Goal: Task Accomplishment & Management: Complete application form

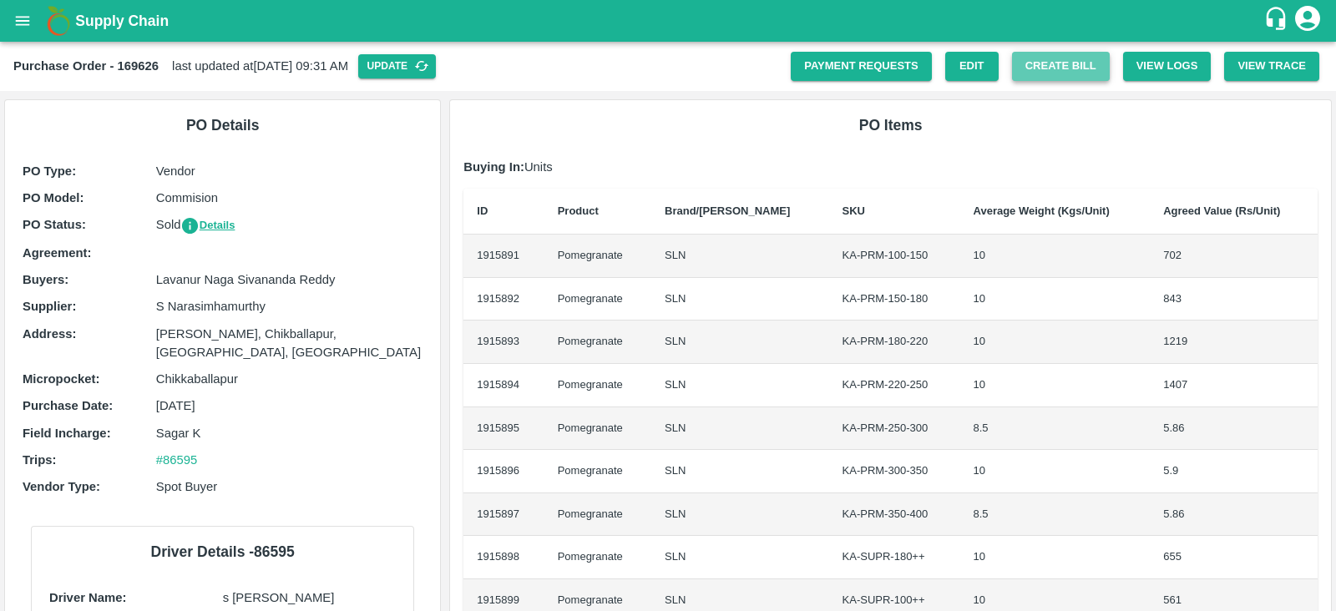
click at [1034, 69] on button "Create Bill" at bounding box center [1061, 66] width 98 height 29
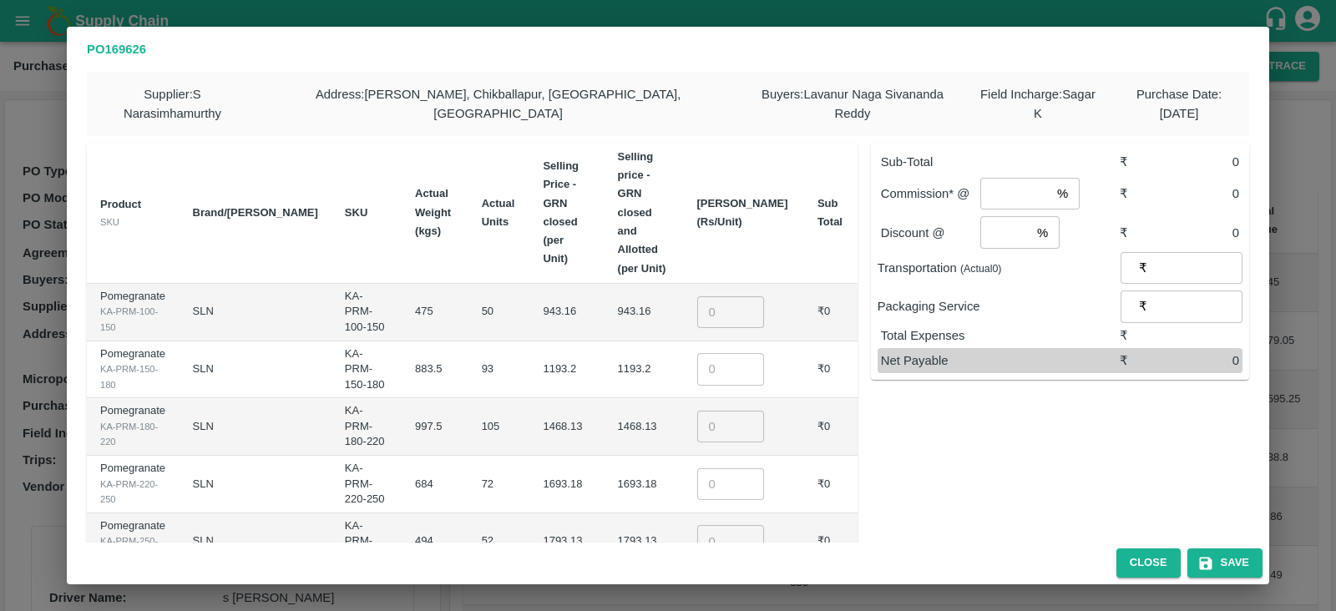
type input "943.16"
type input "1193.2"
type input "1468.1299999999999"
type input "1693.185"
type input "1793.125"
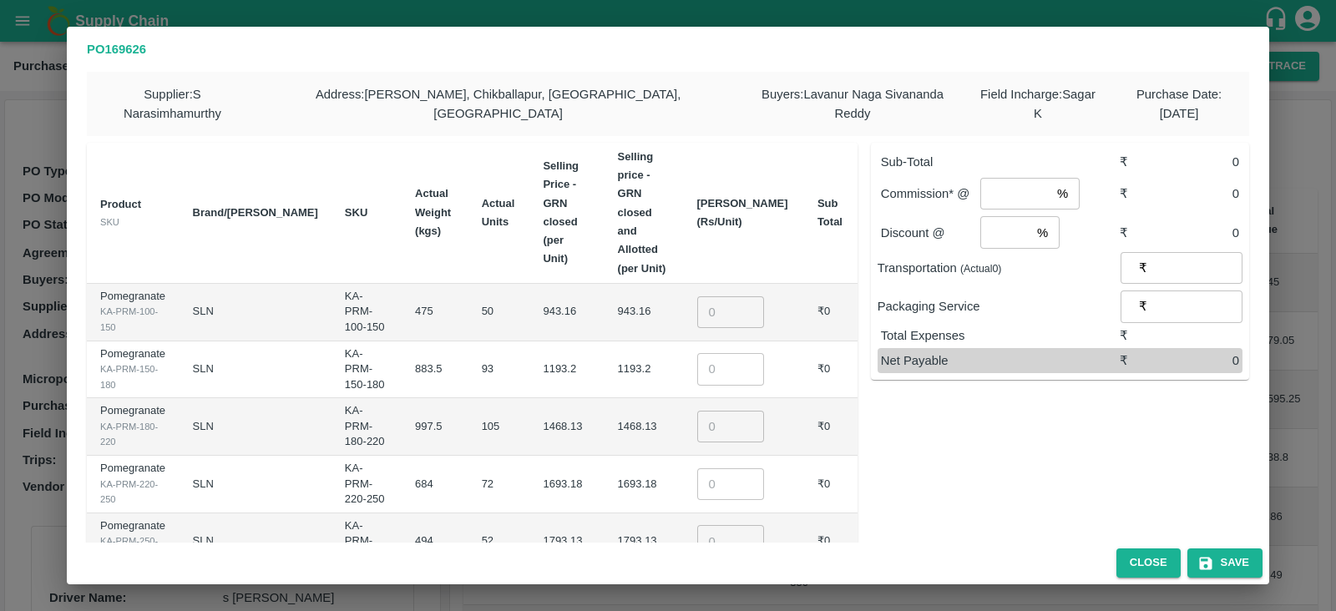
type input "1993.195"
type input "0"
type input "833.15"
type input "634.695"
type input "0"
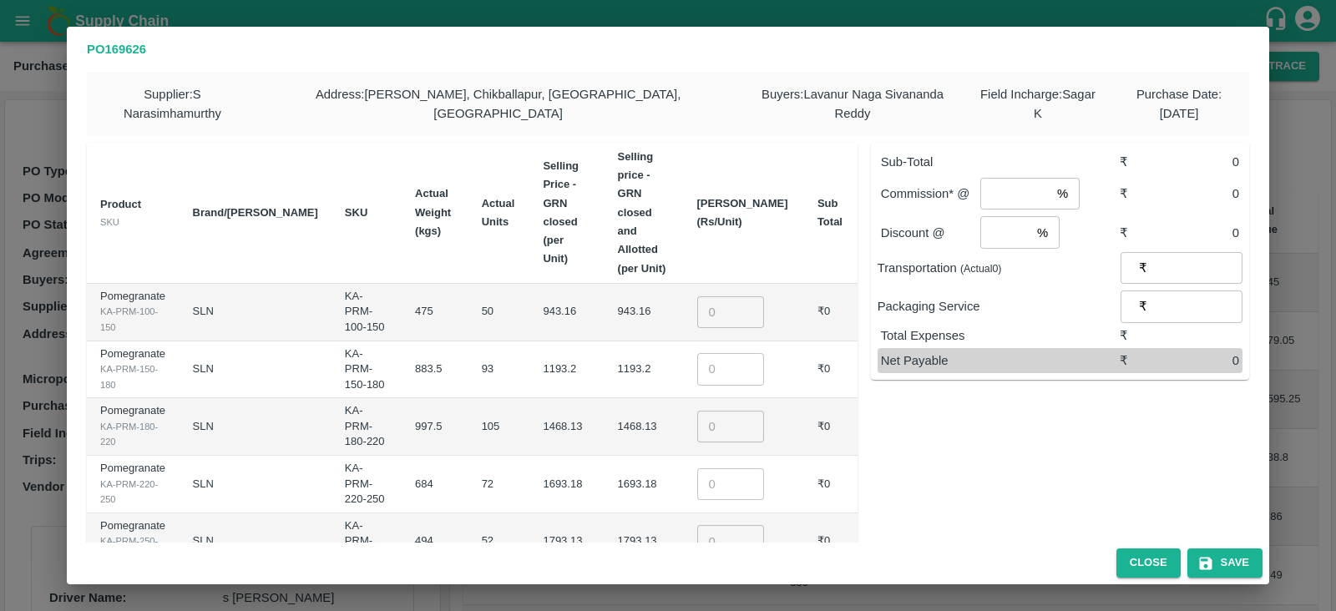
type input "0"
type input "24499.99"
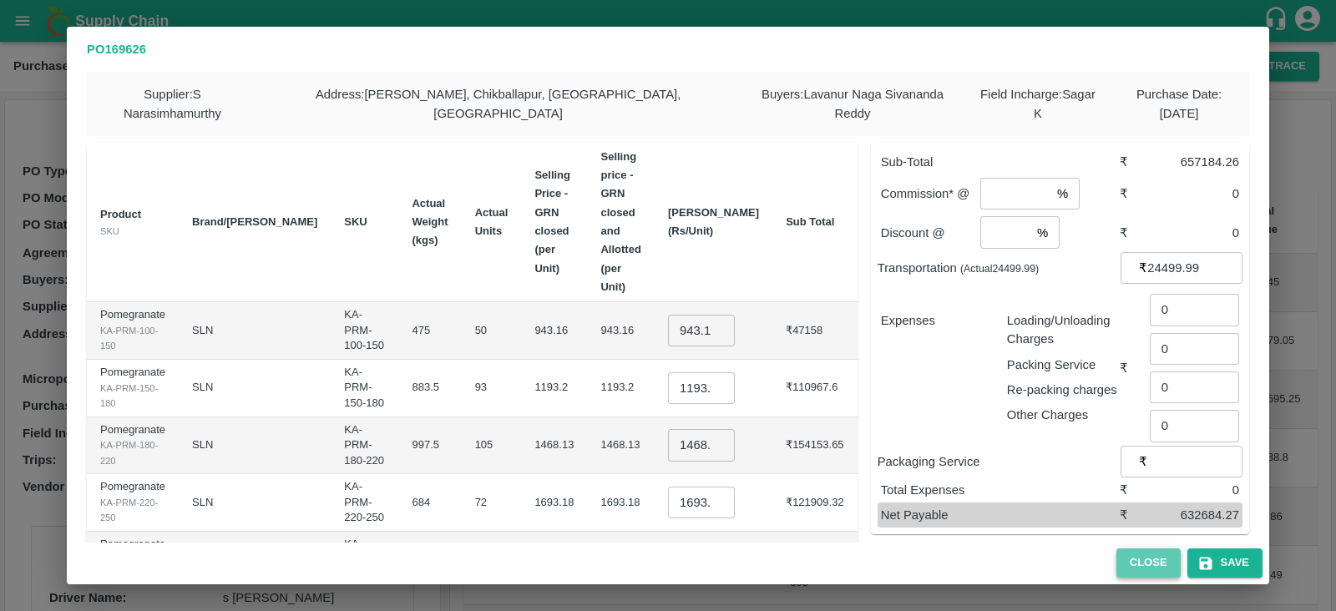
click at [1149, 560] on button "Close" at bounding box center [1149, 563] width 64 height 29
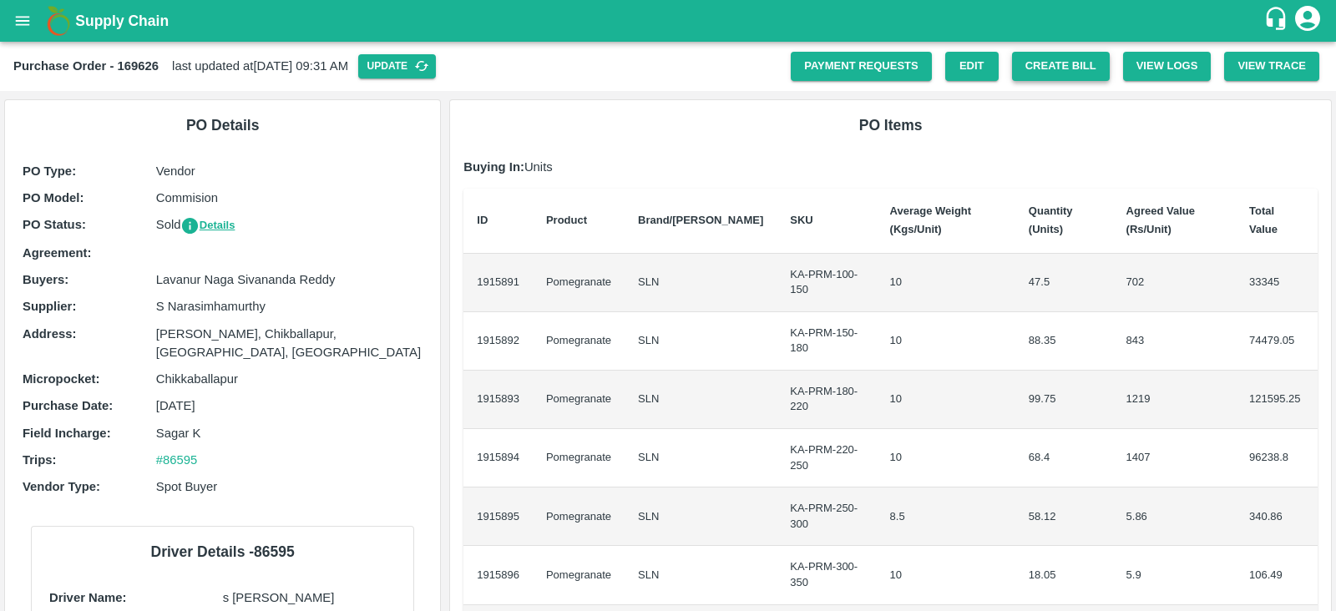
click at [1057, 70] on button "Create Bill" at bounding box center [1061, 66] width 98 height 29
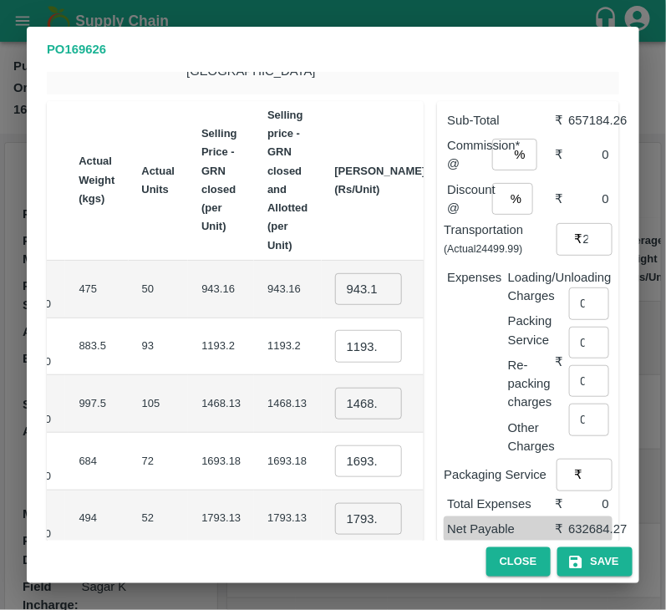
scroll to position [0, 294]
click at [334, 276] on input "943.16" at bounding box center [367, 289] width 67 height 32
type input "1000"
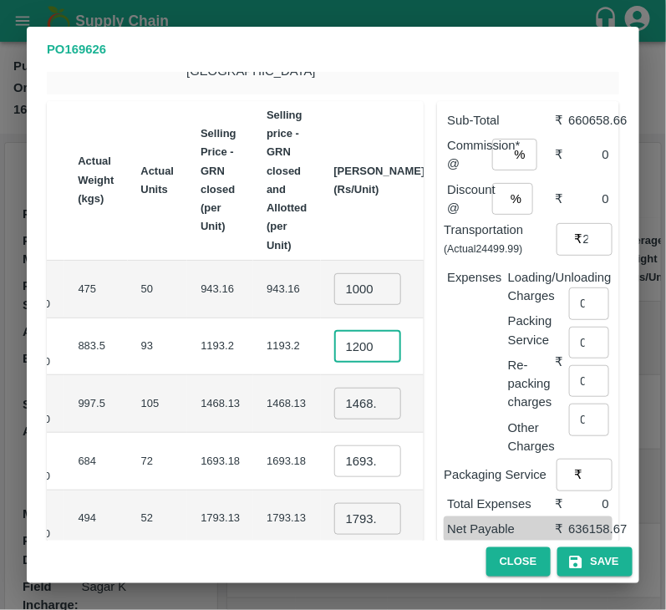
type input "1200"
type input "1500"
type input "1700"
type input "1800"
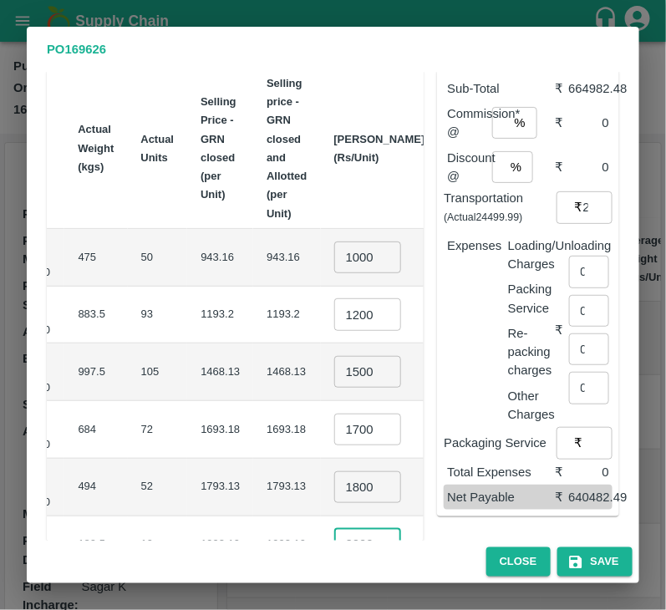
type input "2000"
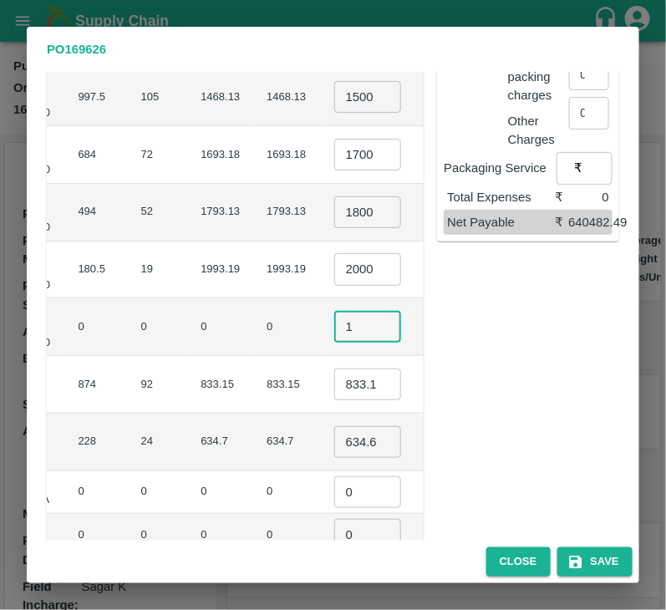
type input "1"
type input "800"
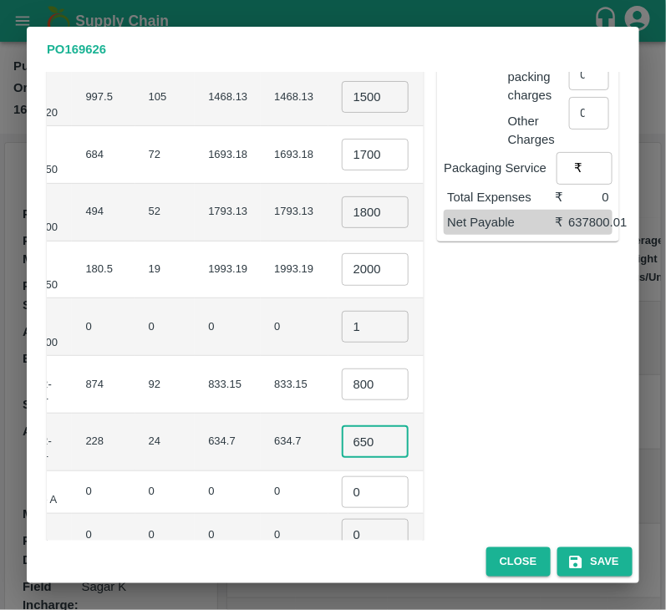
type input "650"
type input "1"
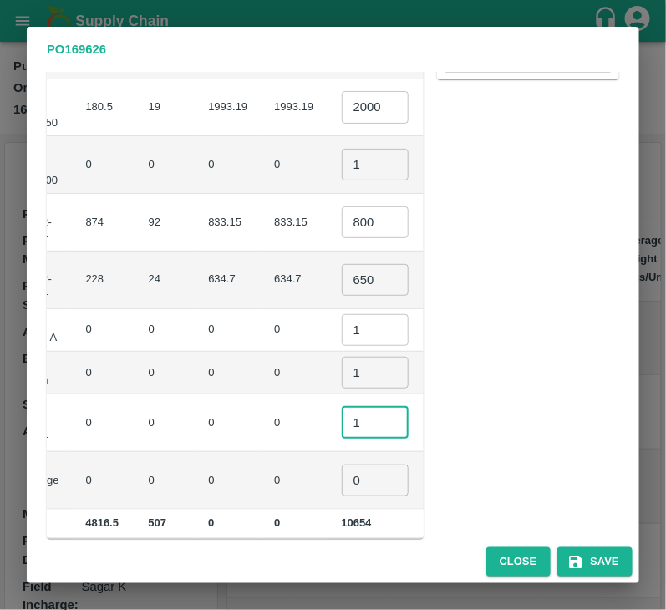
type input "1"
click at [535, 469] on div "Sub-Total ₹ 662300 Commission* @ % ​ ₹ 0 Discount @ % ​ ₹ 0 Transportation (Act…" at bounding box center [520, 79] width 195 height 920
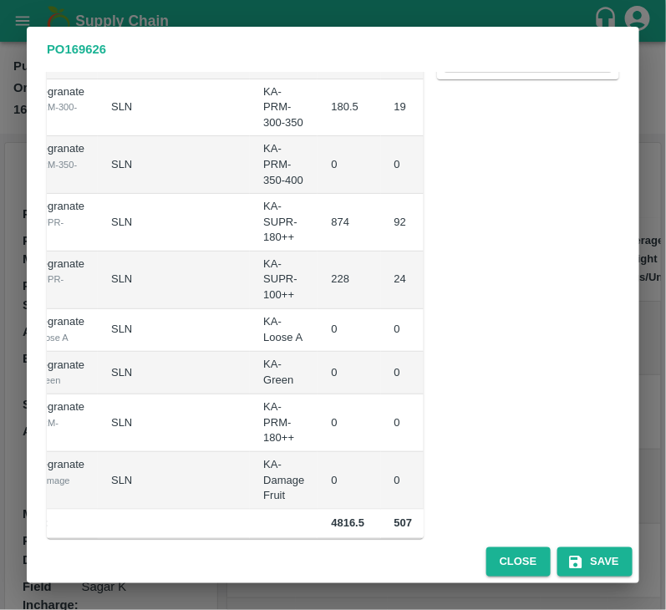
scroll to position [0, 254]
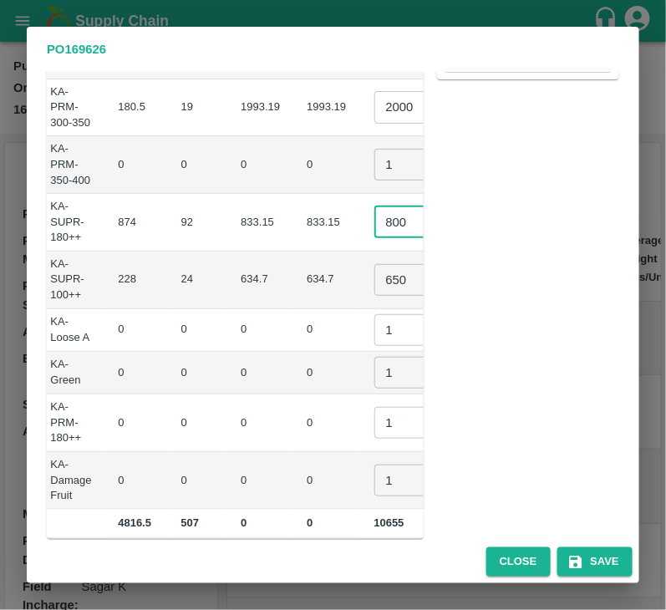
click at [374, 208] on input "800" at bounding box center [407, 222] width 67 height 32
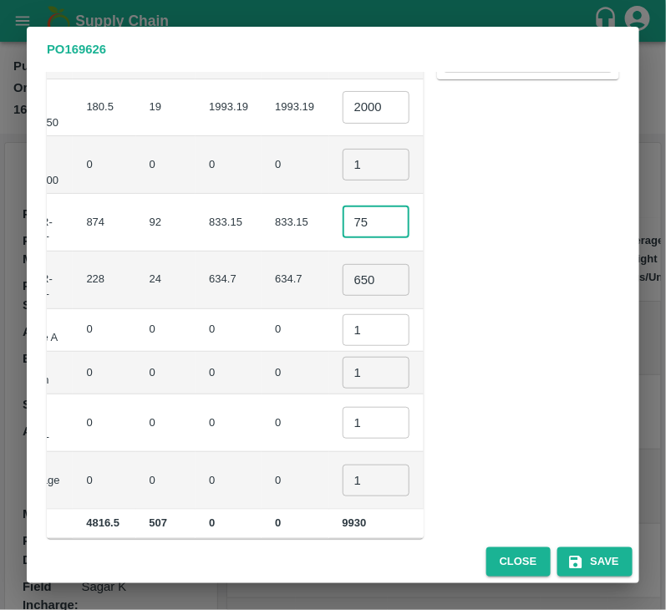
type input "7"
type input "785"
click at [447, 421] on div "Sub-Total ₹ 660920 Commission* @ % ​ ₹ 0 Discount @ % ​ ₹ 0 Transportation (Act…" at bounding box center [520, 79] width 195 height 920
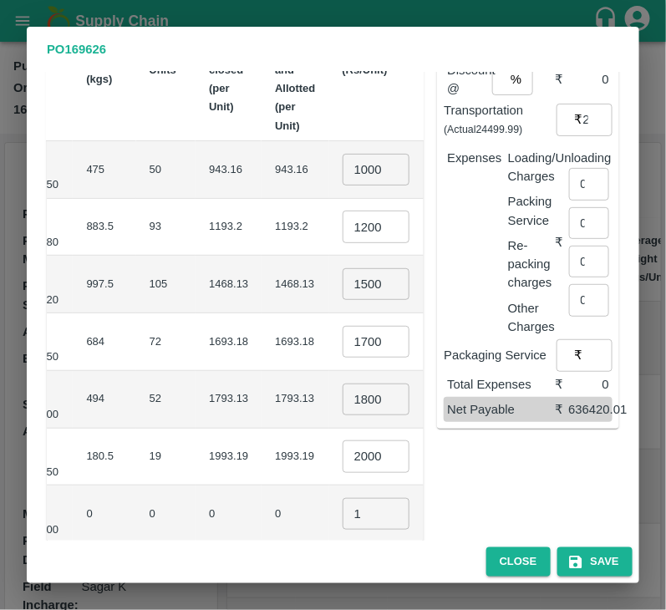
scroll to position [0, 0]
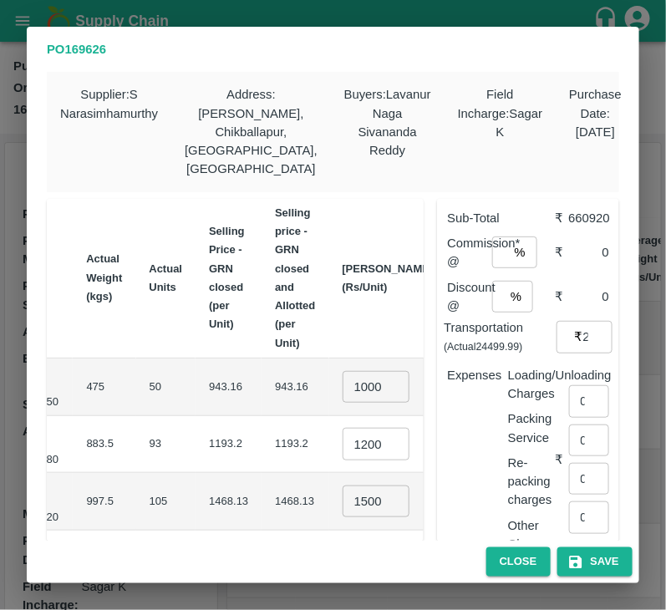
click at [510, 236] on div "% ​" at bounding box center [514, 252] width 45 height 32
type input "6"
click at [505, 281] on div "% ​" at bounding box center [512, 297] width 41 height 32
type input "6"
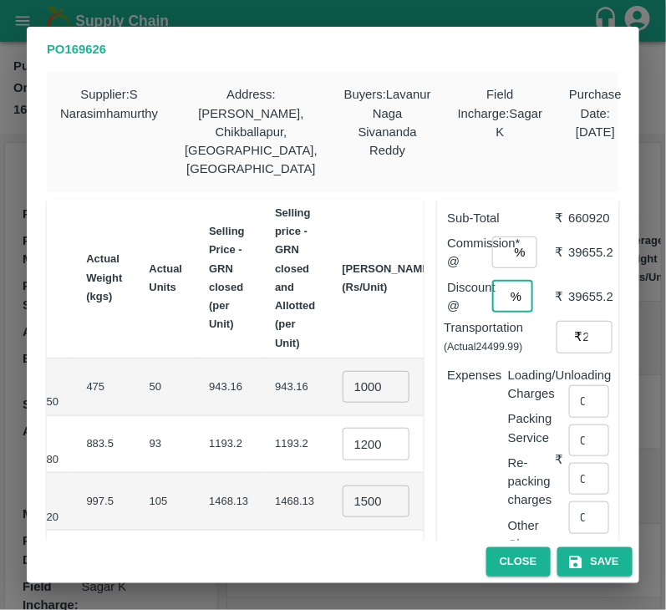
scroll to position [0, 0]
click at [571, 392] on input "0" at bounding box center [589, 401] width 40 height 32
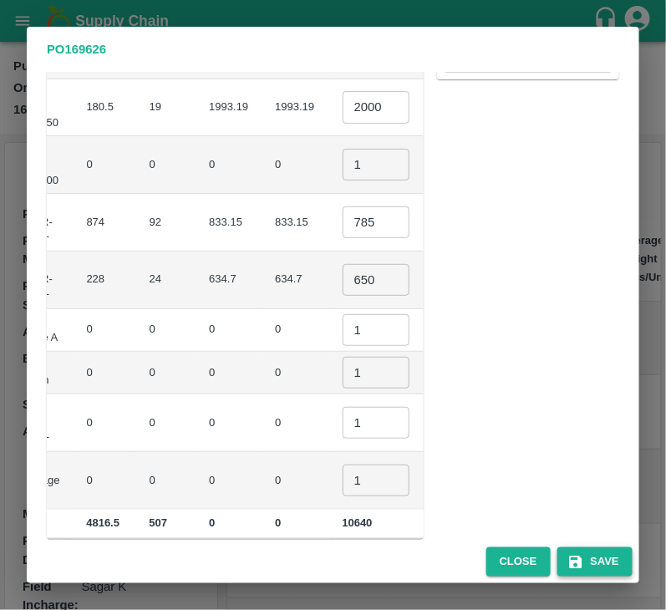
type input "2028"
click at [573, 555] on icon "button" at bounding box center [575, 562] width 17 height 17
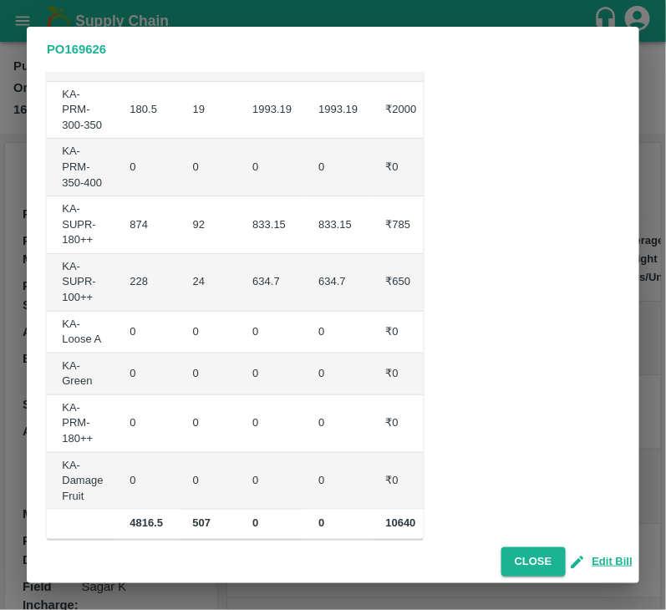
scroll to position [0, 288]
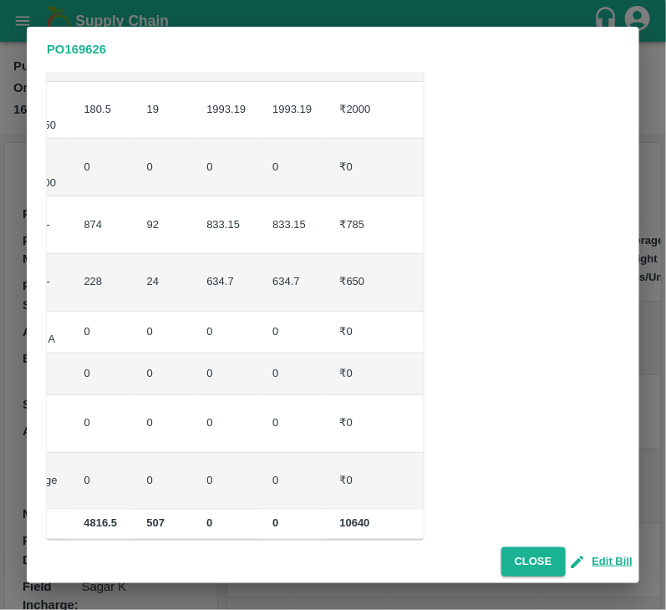
click at [444, 353] on td "₹0" at bounding box center [486, 374] width 84 height 42
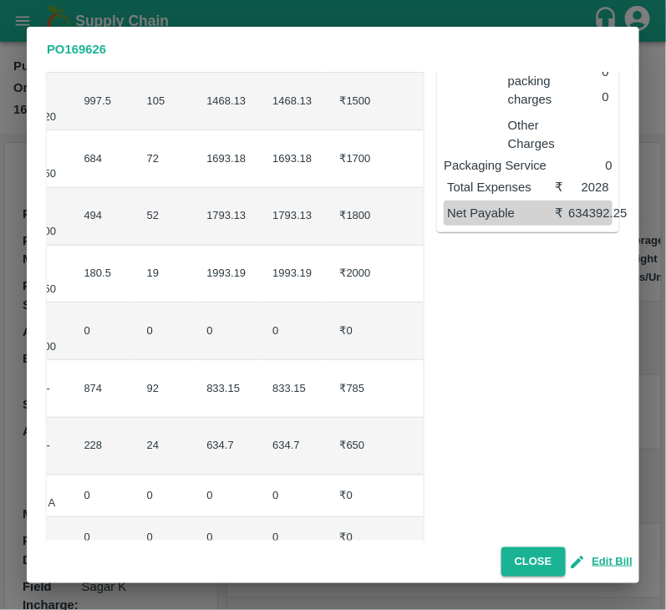
scroll to position [0, 0]
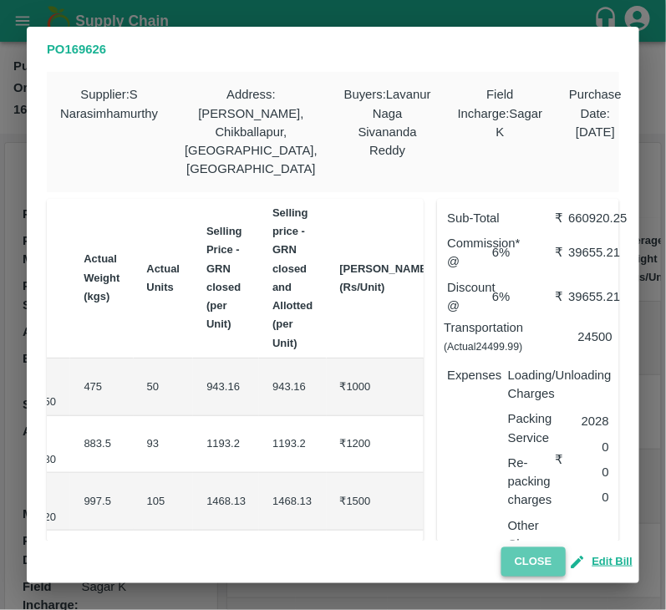
click at [538, 561] on button "Close" at bounding box center [533, 561] width 64 height 29
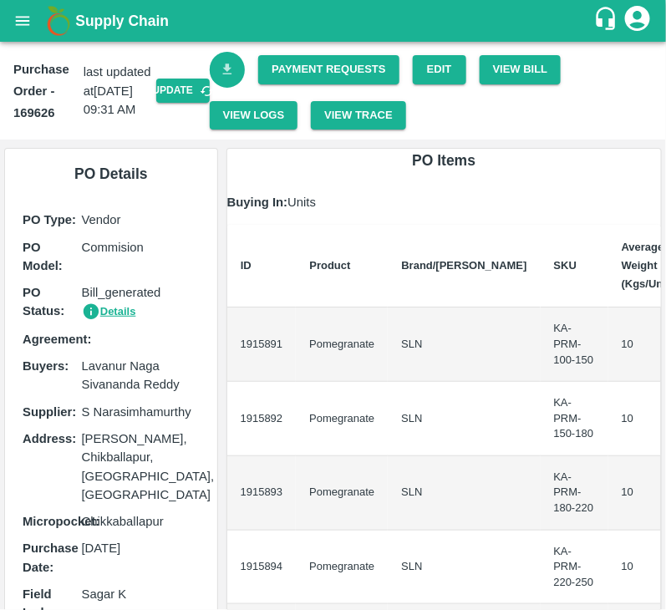
click at [230, 68] on icon "Download Bill" at bounding box center [228, 70] width 16 height 16
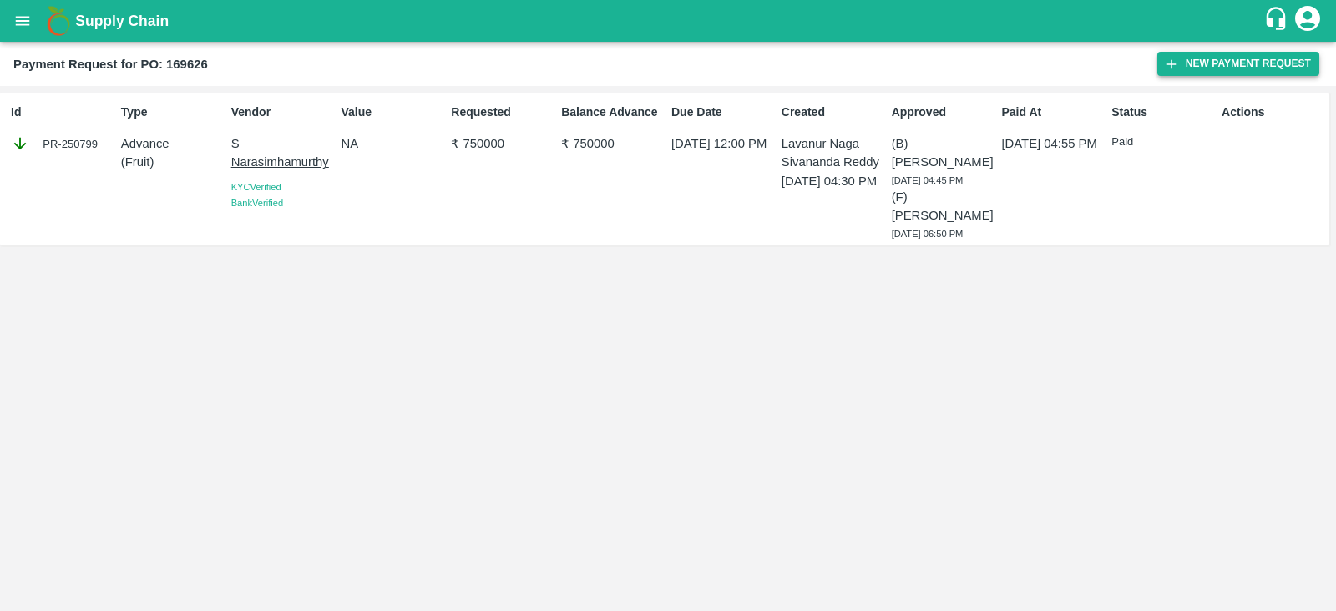
click at [1220, 71] on button "New Payment Request" at bounding box center [1239, 64] width 162 height 24
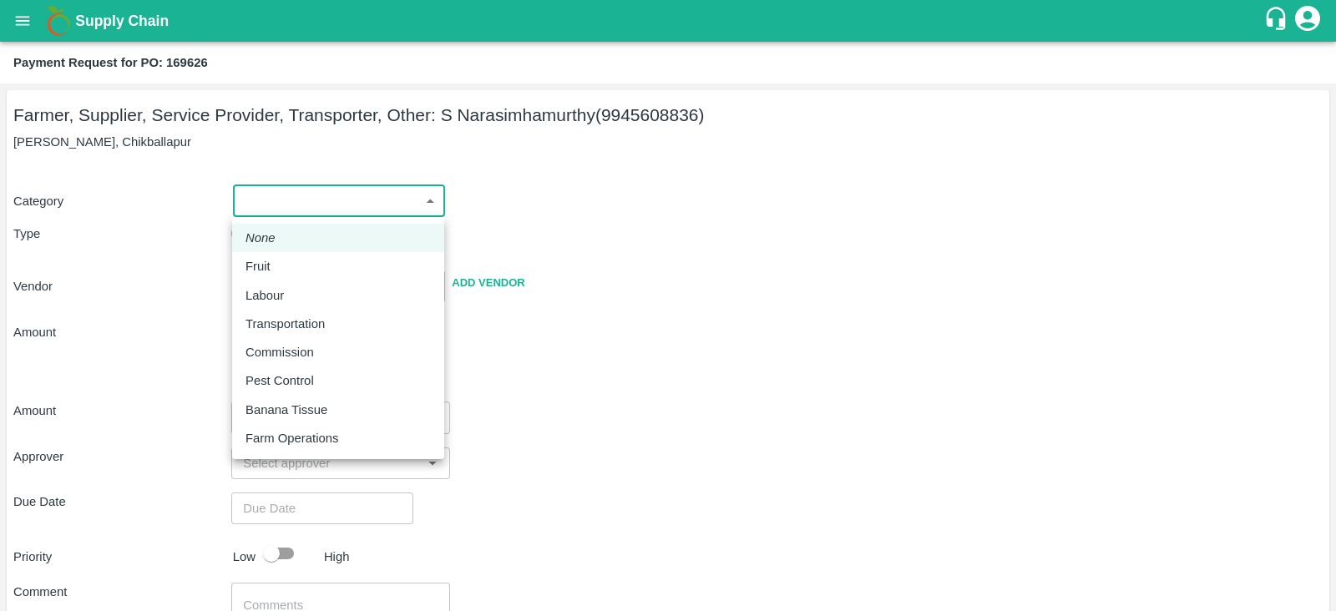
click at [270, 205] on body "Supply Chain Payment Request for PO: 169626 Farmer, Supplier, Service Provider,…" at bounding box center [668, 305] width 1336 height 611
click at [290, 253] on li "Fruit" at bounding box center [338, 266] width 212 height 28
type input "1"
type input "S Narasimhamurthy - 9945608836(Farmer, Supplier, Service Provider, Transporter,…"
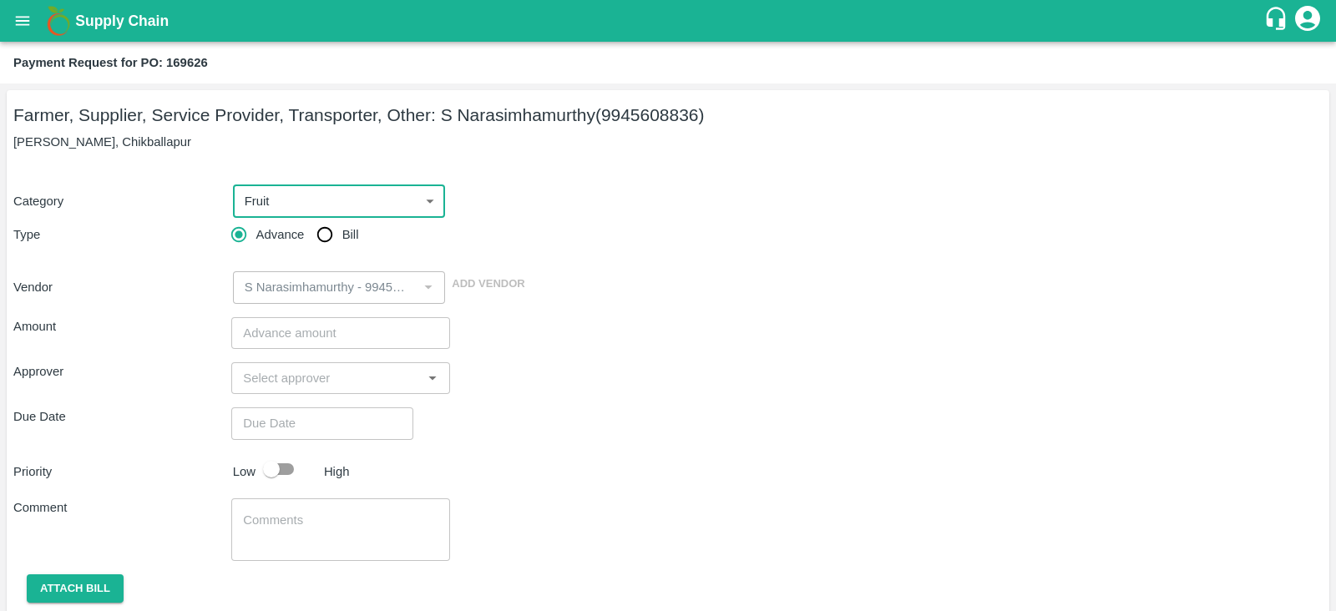
click at [320, 234] on input "Bill" at bounding box center [324, 234] width 33 height 33
radio input "true"
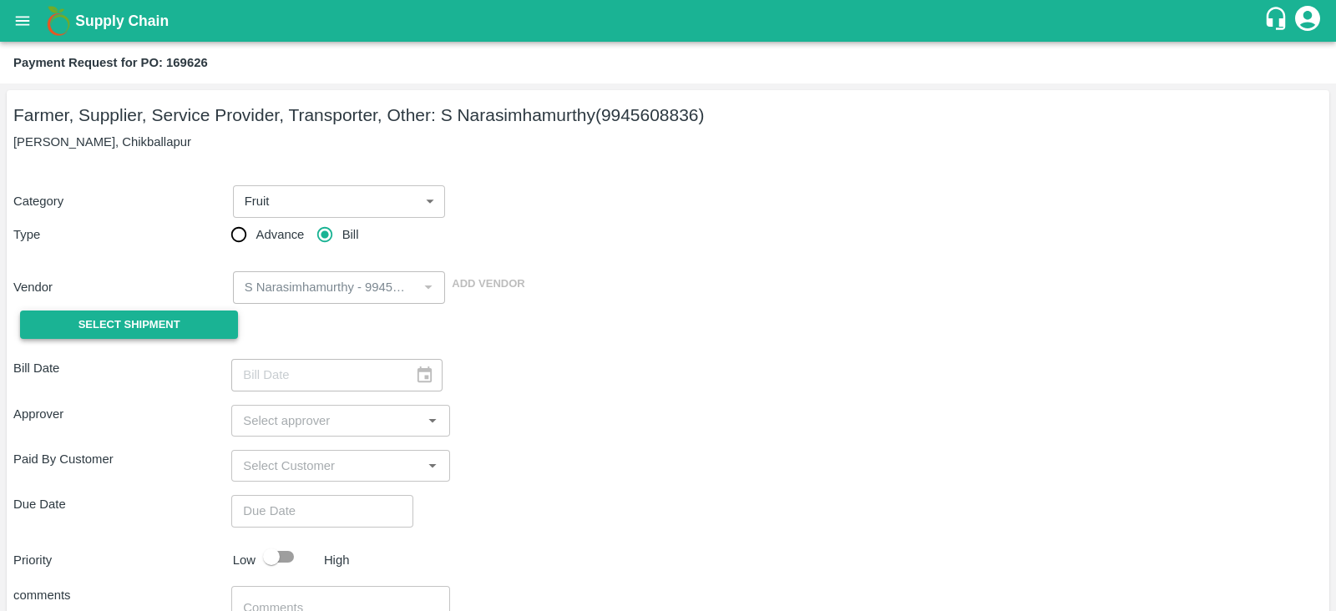
click at [205, 318] on button "Select Shipment" at bounding box center [129, 325] width 218 height 29
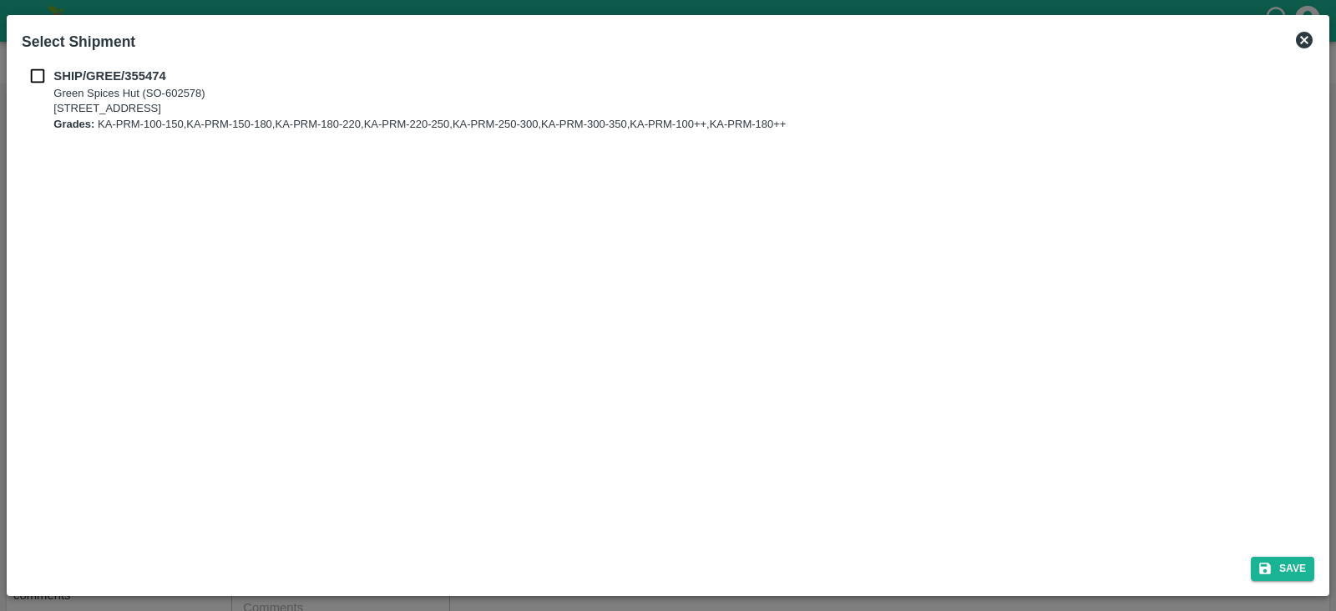
click at [43, 78] on input "checkbox" at bounding box center [38, 76] width 32 height 18
checkbox input "true"
click at [1285, 571] on button "Save" at bounding box center [1282, 569] width 63 height 24
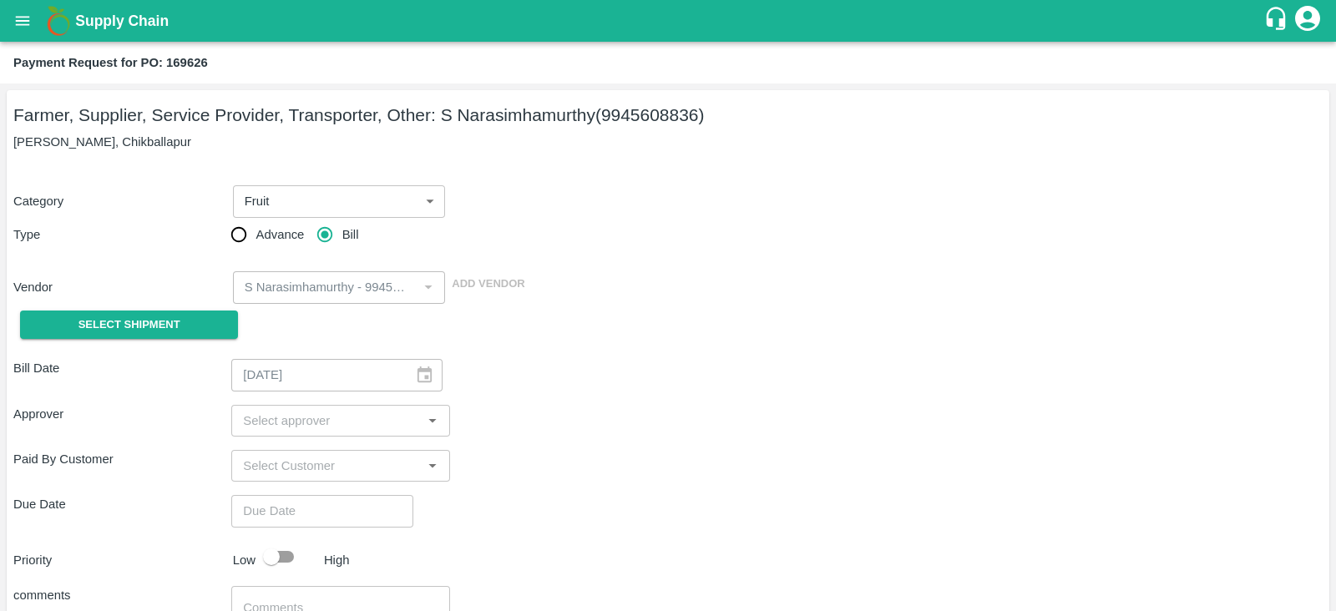
type input "16/08/2025"
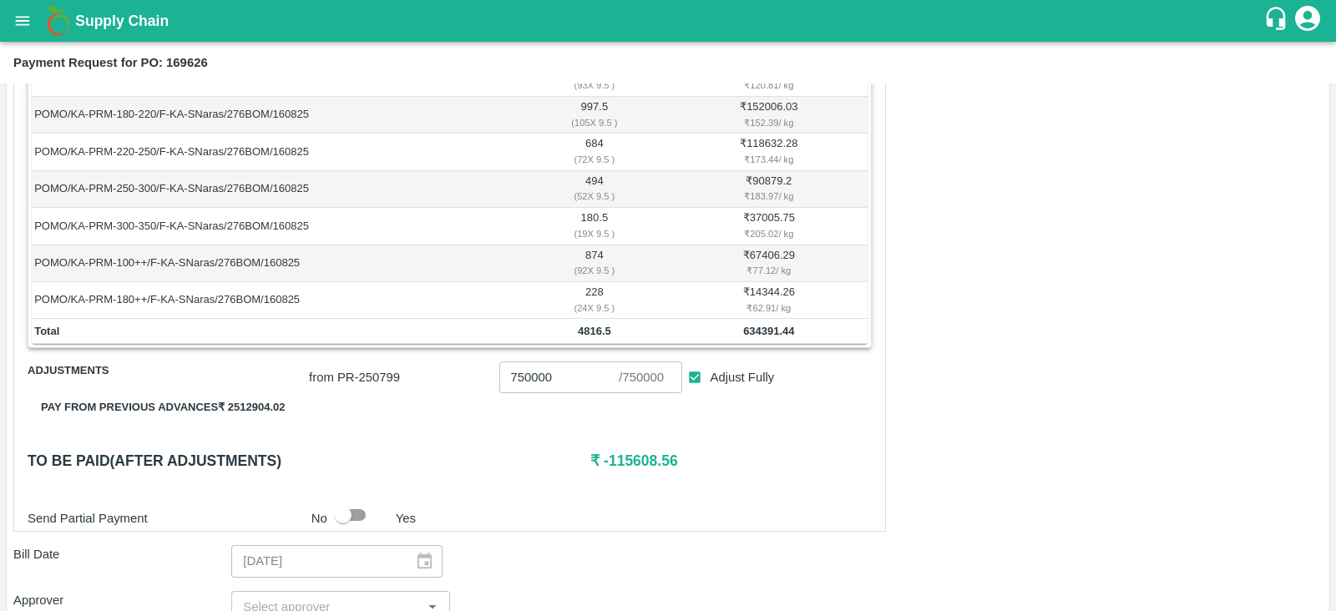
scroll to position [414, 0]
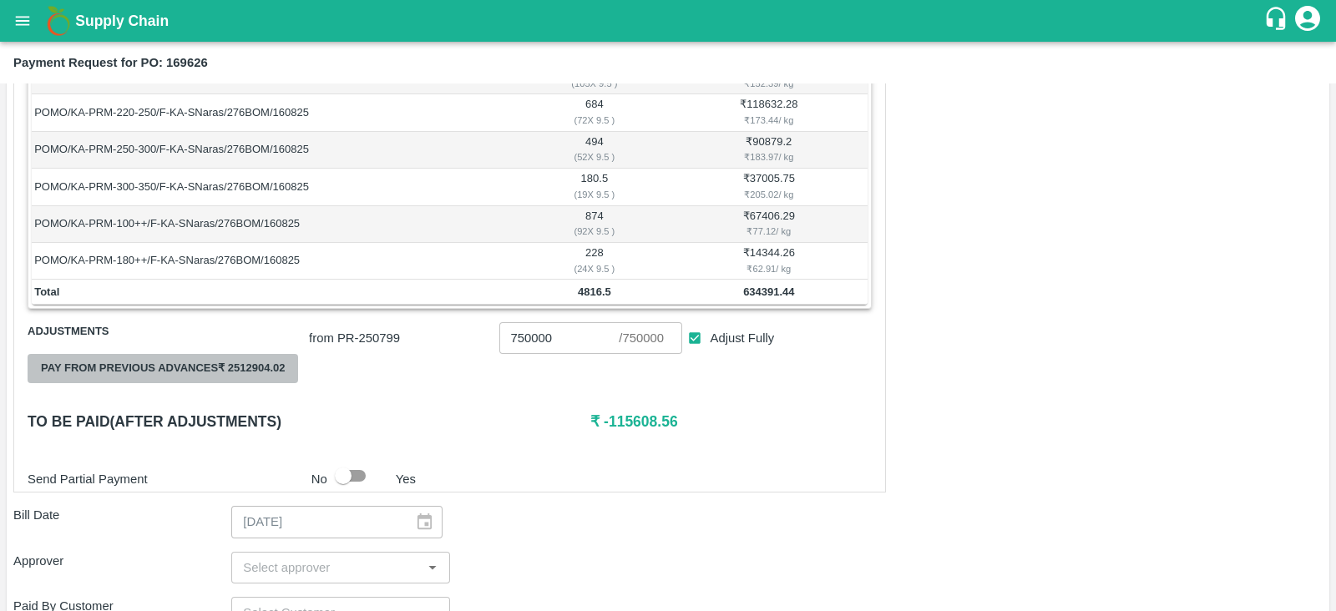
click at [267, 366] on button "Pay from previous advances ₹ 2512904.02" at bounding box center [163, 368] width 271 height 29
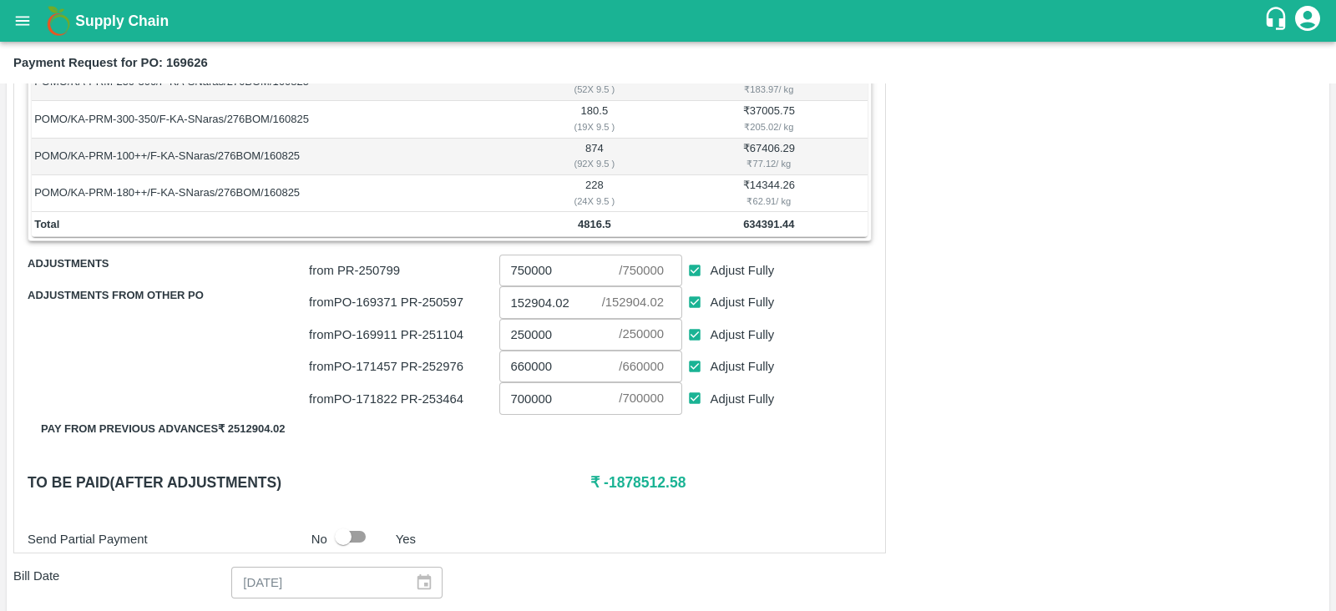
scroll to position [478, 0]
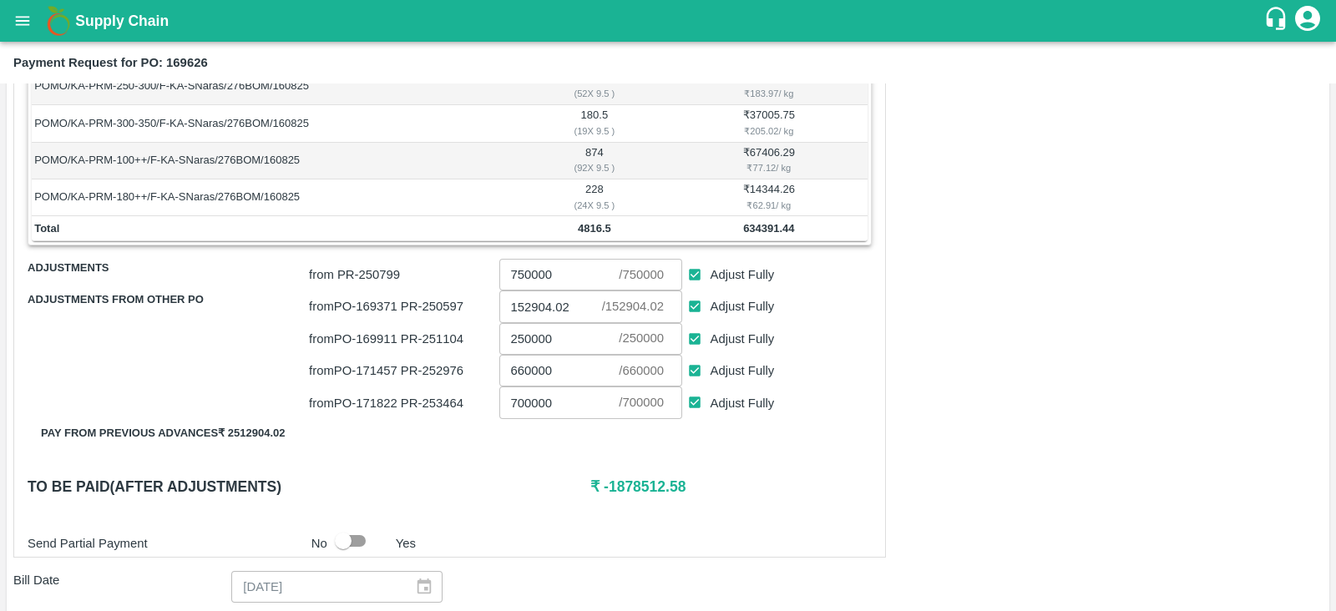
click at [690, 402] on input "Adjust Fully" at bounding box center [695, 403] width 31 height 31
checkbox input "false"
type input "0"
click at [693, 362] on input "Adjust Fully" at bounding box center [695, 371] width 31 height 31
checkbox input "false"
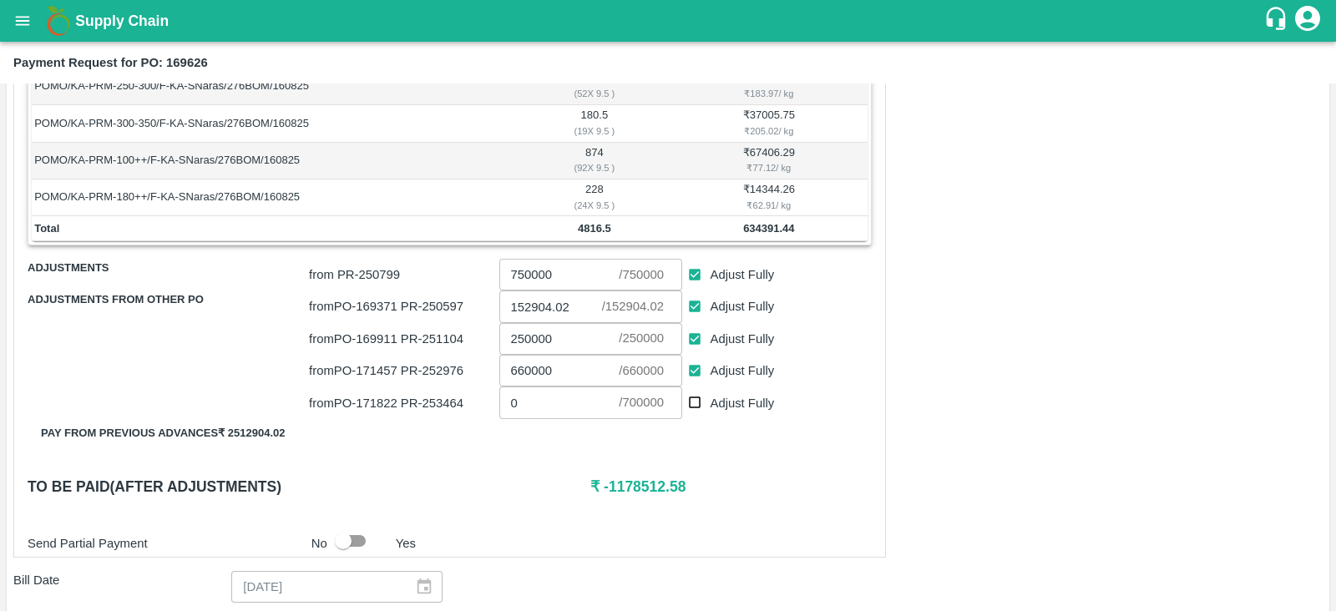
type input "0"
click at [697, 340] on input "Adjust Fully" at bounding box center [695, 339] width 31 height 31
checkbox input "false"
type input "0"
click at [697, 312] on input "Adjust Fully" at bounding box center [695, 307] width 31 height 31
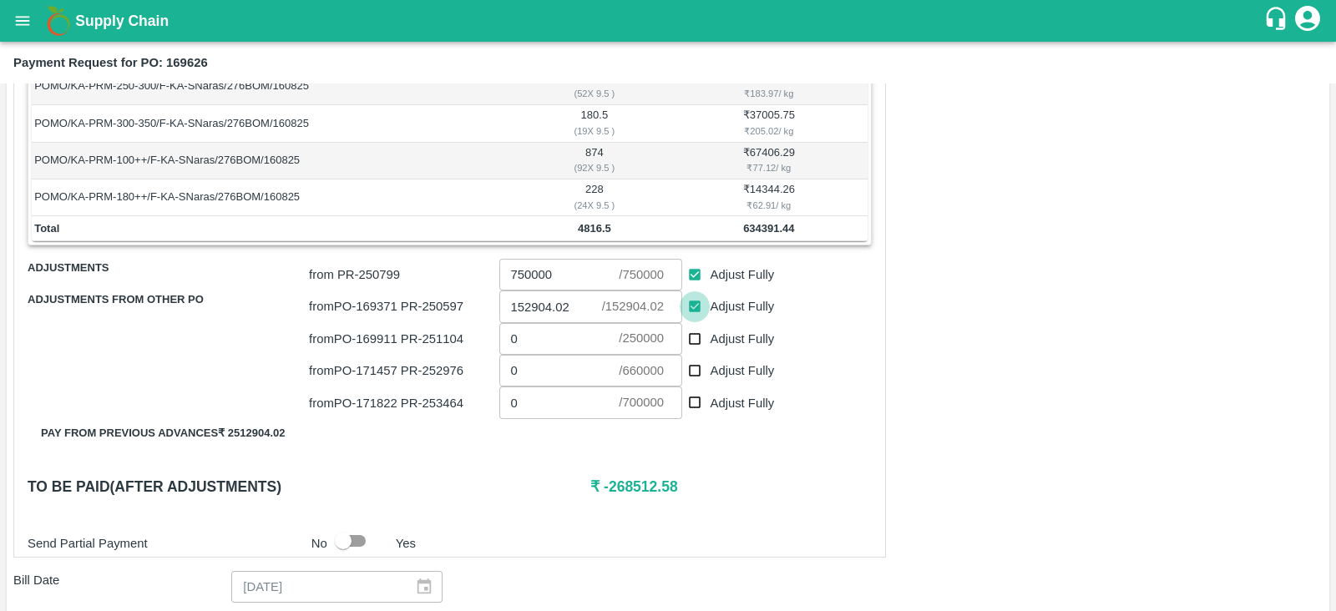
checkbox input "false"
type input "0"
click at [697, 272] on input "Adjust Fully" at bounding box center [695, 275] width 31 height 31
checkbox input "false"
type input "0"
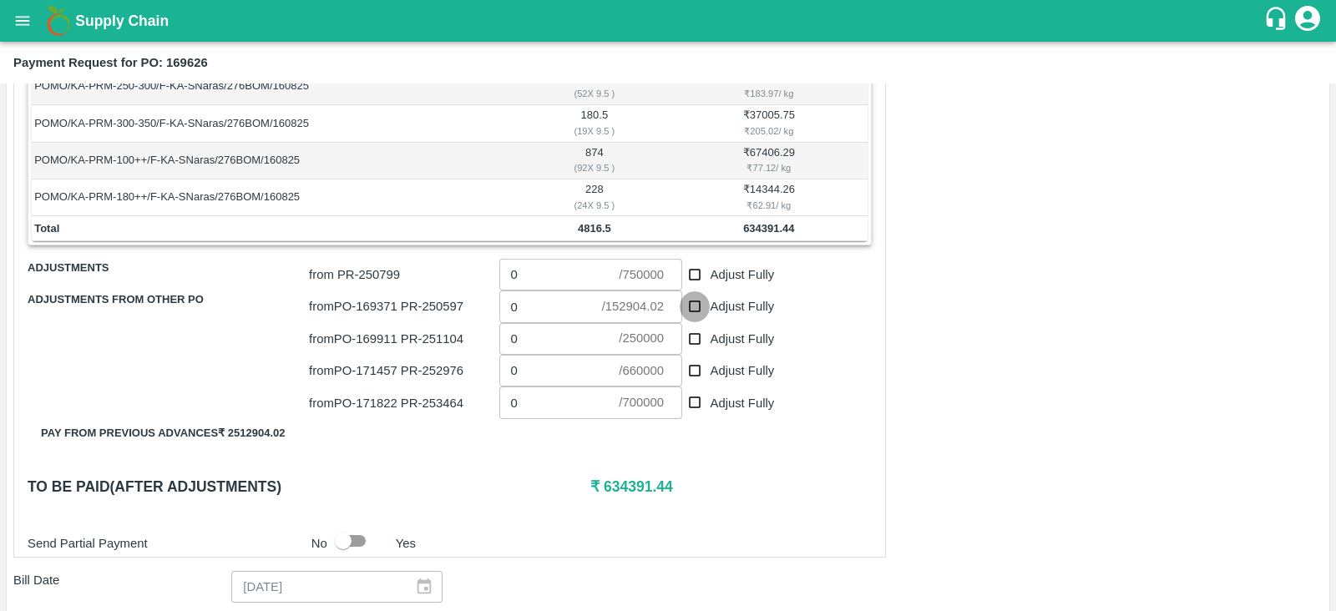
click at [692, 301] on input "Adjust Fully" at bounding box center [695, 307] width 31 height 31
checkbox input "true"
type input "152904.02"
drag, startPoint x: 677, startPoint y: 481, endPoint x: 599, endPoint y: 484, distance: 77.7
click at [599, 484] on h6 "₹ 481487.42" at bounding box center [731, 486] width 281 height 23
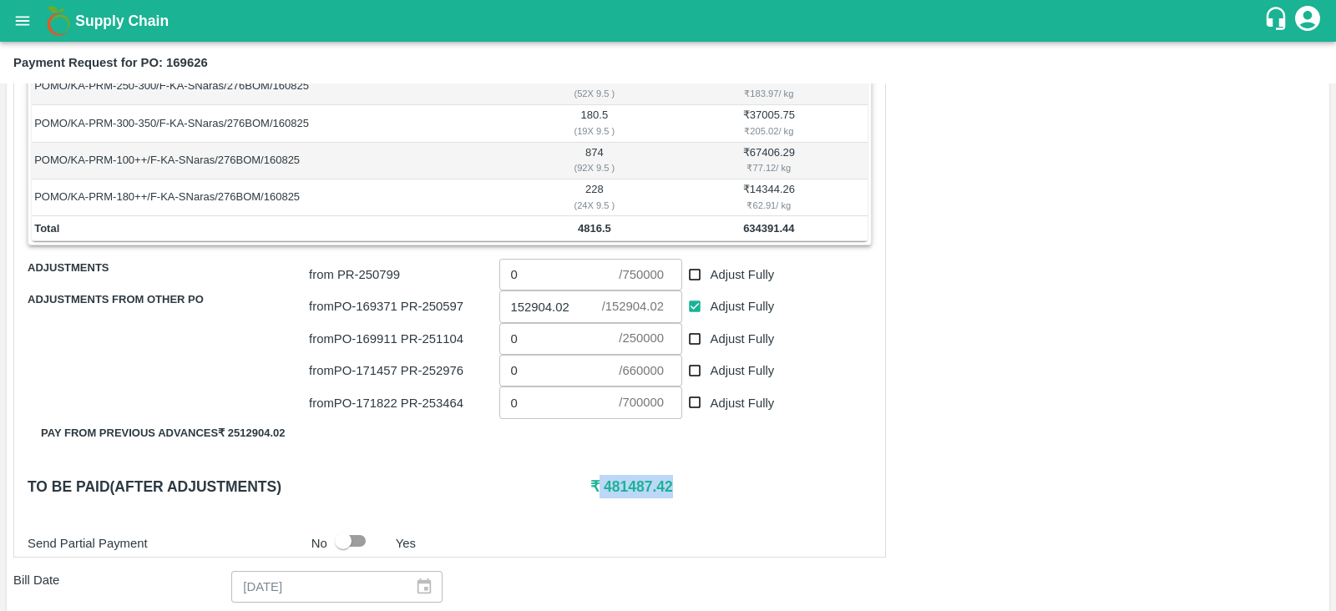
copy h6 "481487.42"
click at [543, 283] on input "0" at bounding box center [560, 275] width 120 height 32
paste input "481487.42"
type input "481487.42"
click at [687, 489] on h6 "₹ 0" at bounding box center [731, 486] width 281 height 23
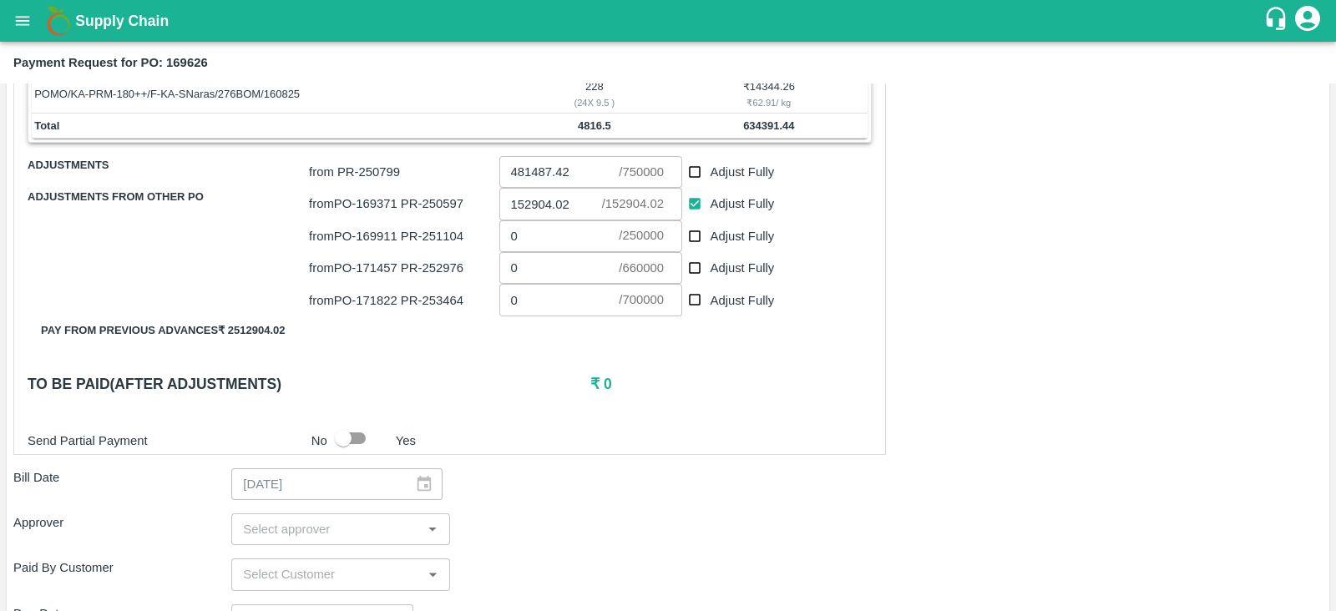
scroll to position [595, 0]
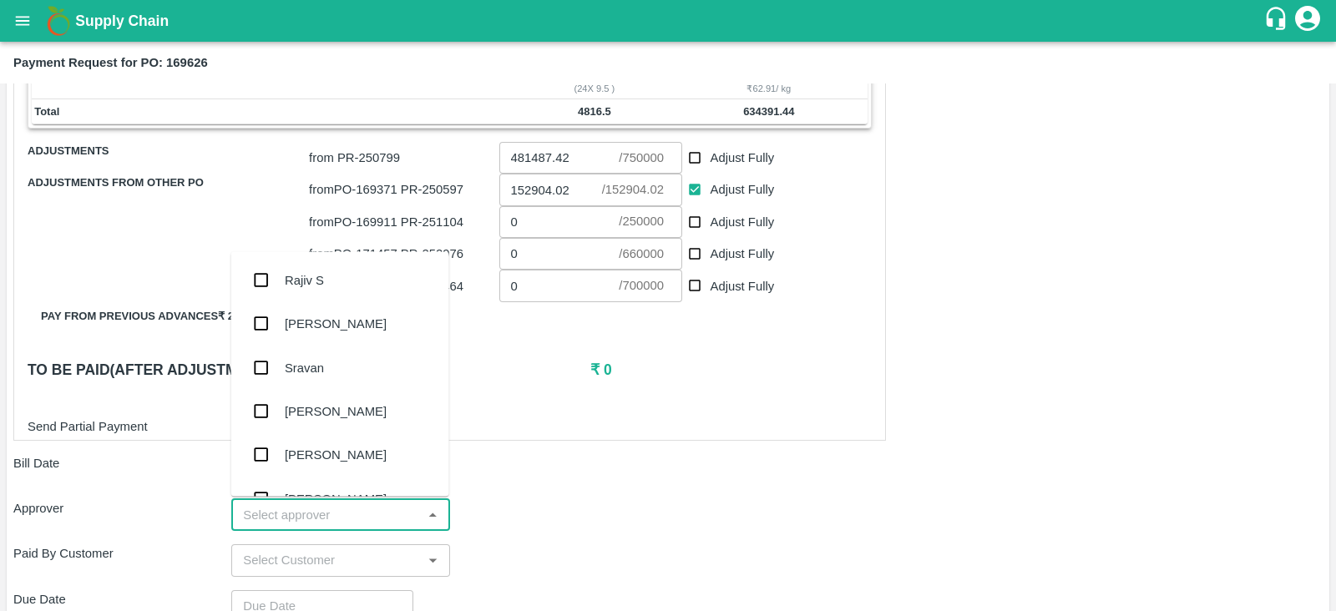
click at [357, 515] on input "input" at bounding box center [326, 516] width 180 height 22
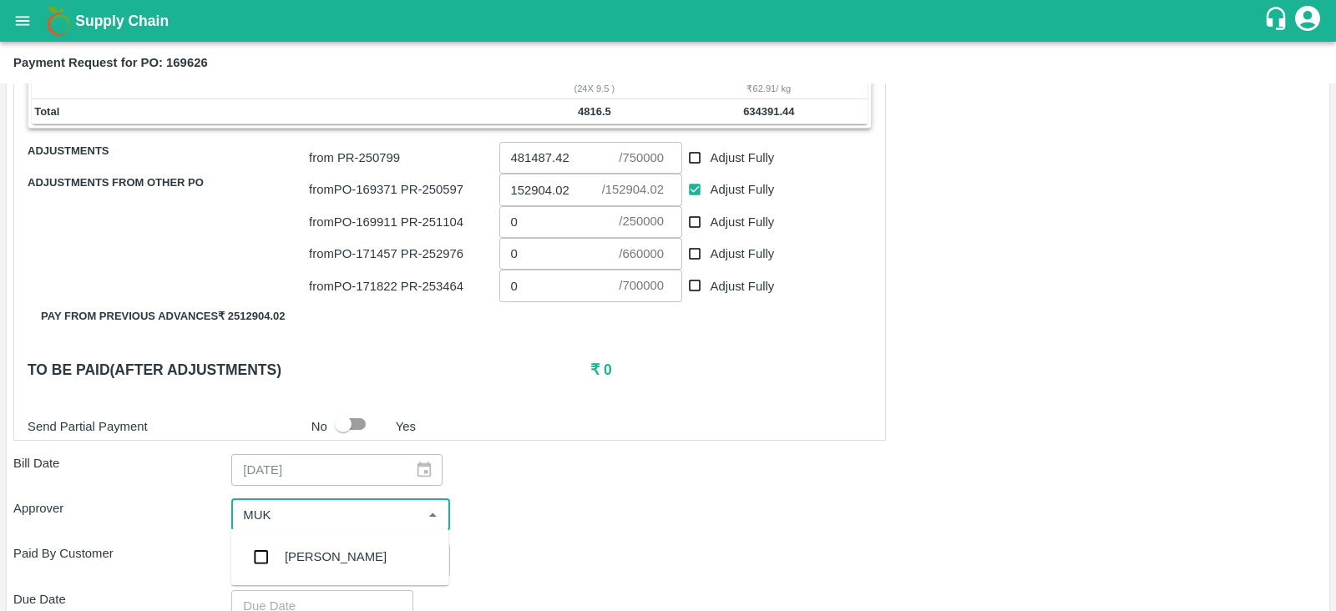
type input "MUKU"
click at [251, 557] on input "checkbox" at bounding box center [261, 556] width 33 height 33
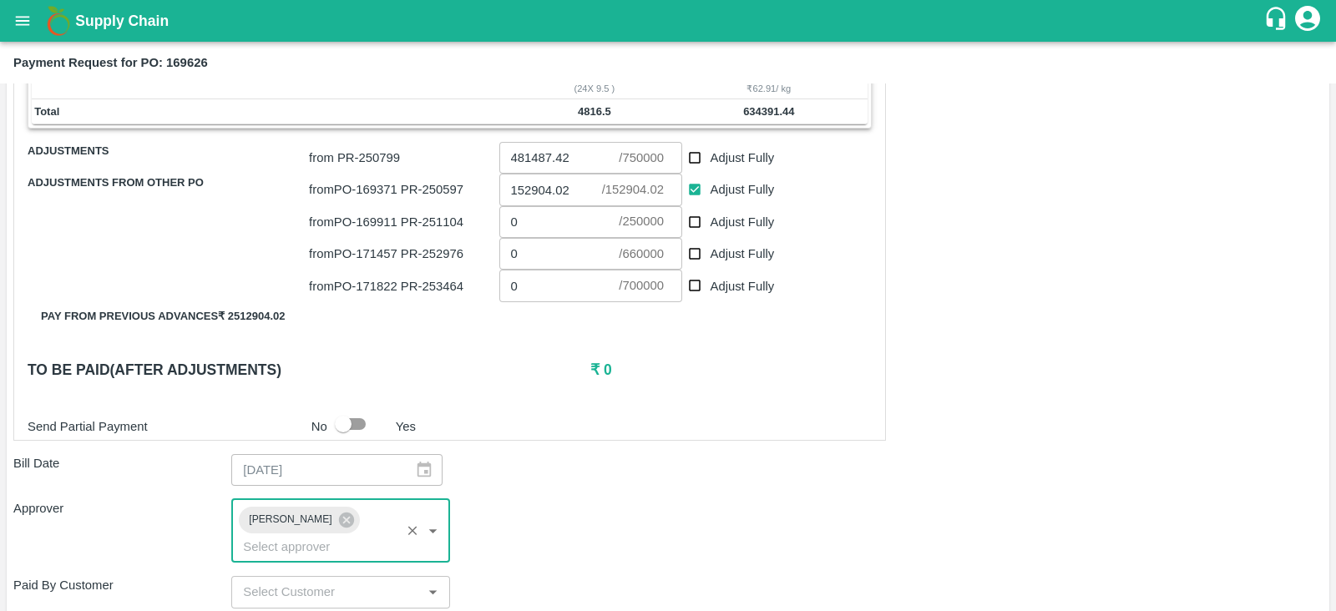
scroll to position [784, 0]
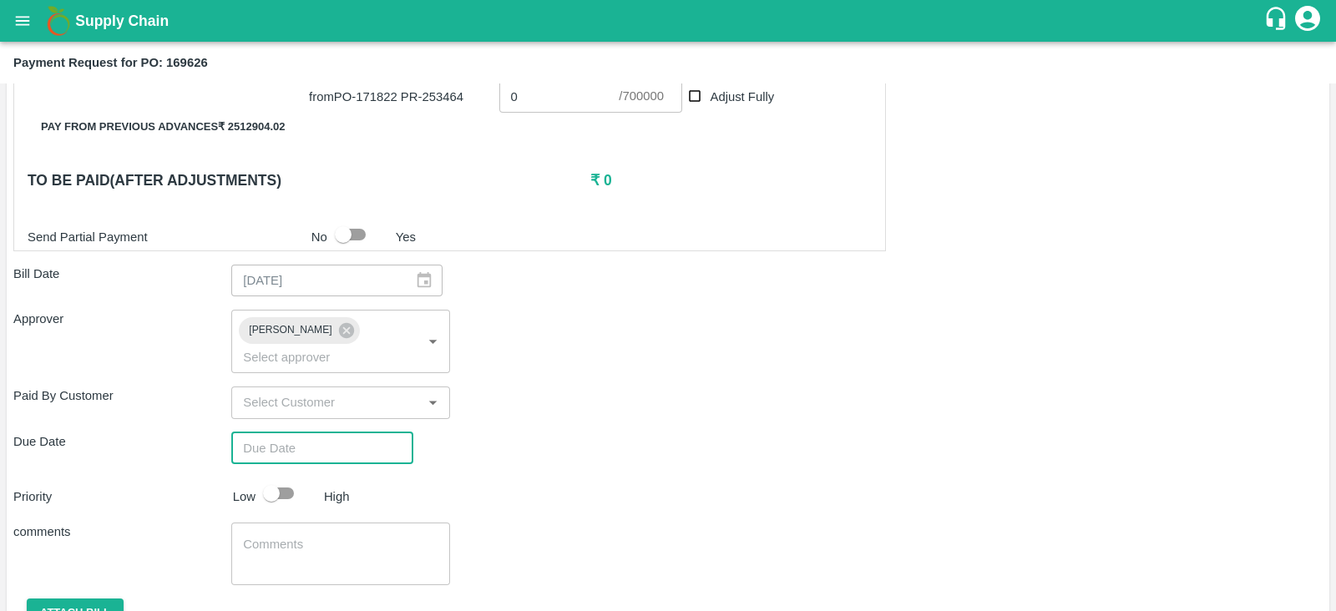
type input "DD/MM/YYYY hh:mm aa"
click at [341, 433] on input "DD/MM/YYYY hh:mm aa" at bounding box center [316, 449] width 170 height 32
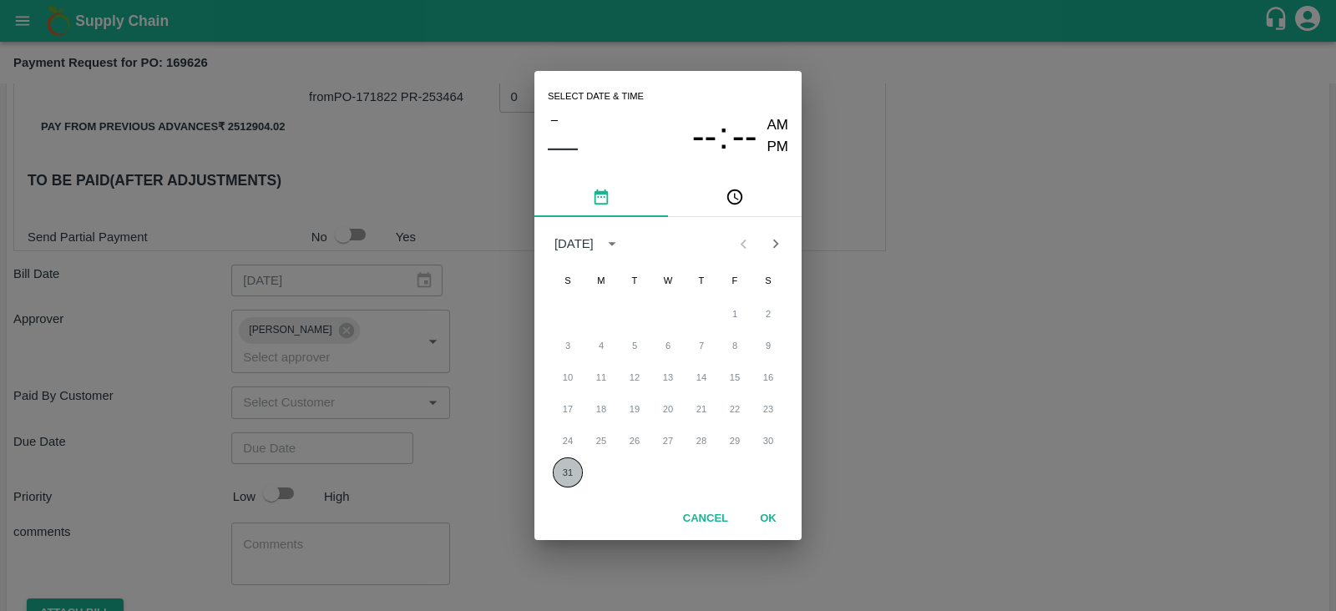
click at [569, 476] on button "31" at bounding box center [568, 473] width 30 height 30
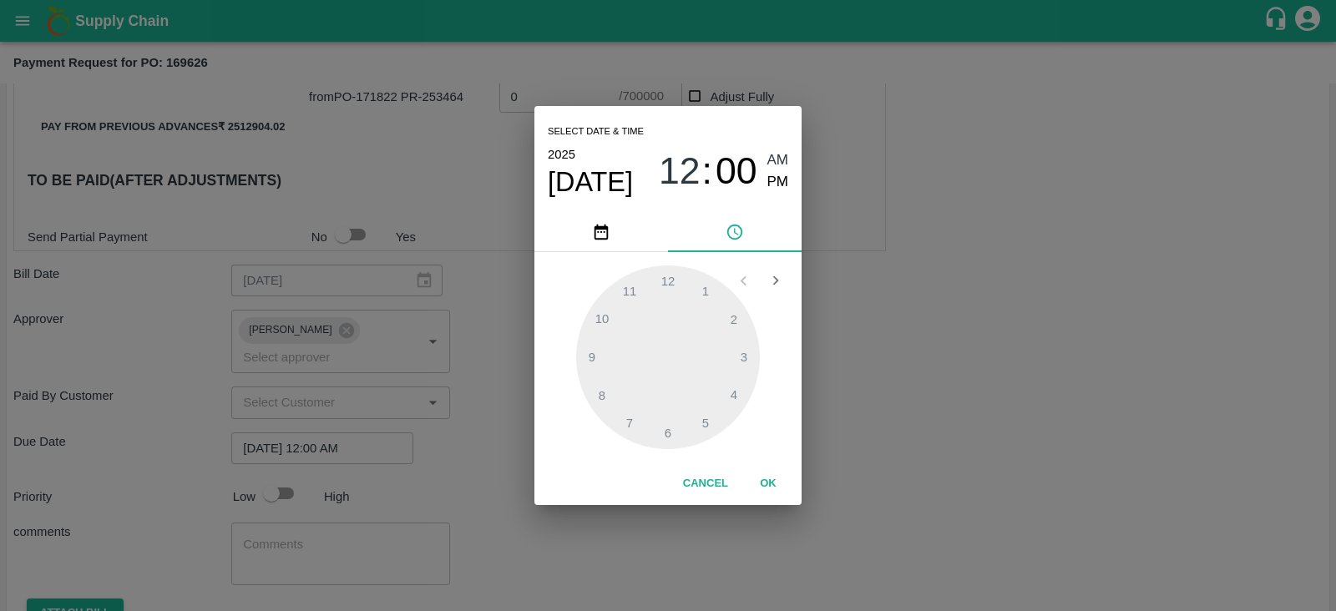
click at [781, 180] on span "PM" at bounding box center [779, 182] width 22 height 23
type input "[DATE] 12:00 PM"
click at [780, 486] on button "OK" at bounding box center [768, 483] width 53 height 29
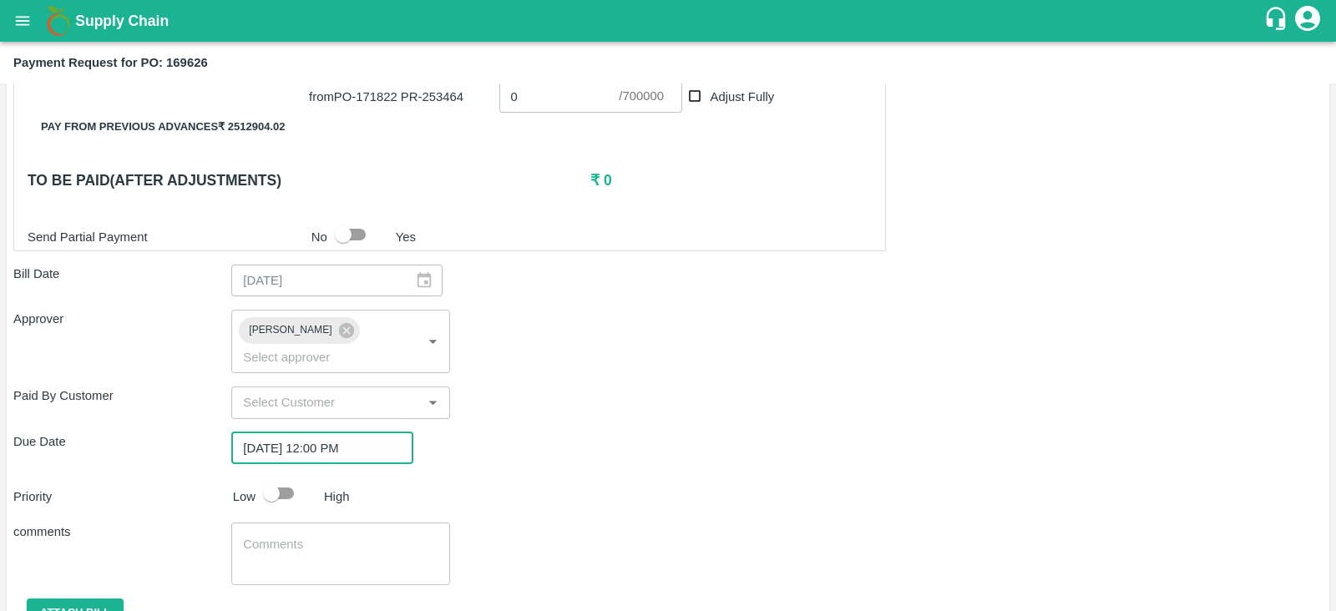
click at [286, 482] on input "checkbox" at bounding box center [271, 494] width 95 height 32
checkbox input "true"
click at [111, 599] on button "Attach bill" at bounding box center [75, 613] width 97 height 29
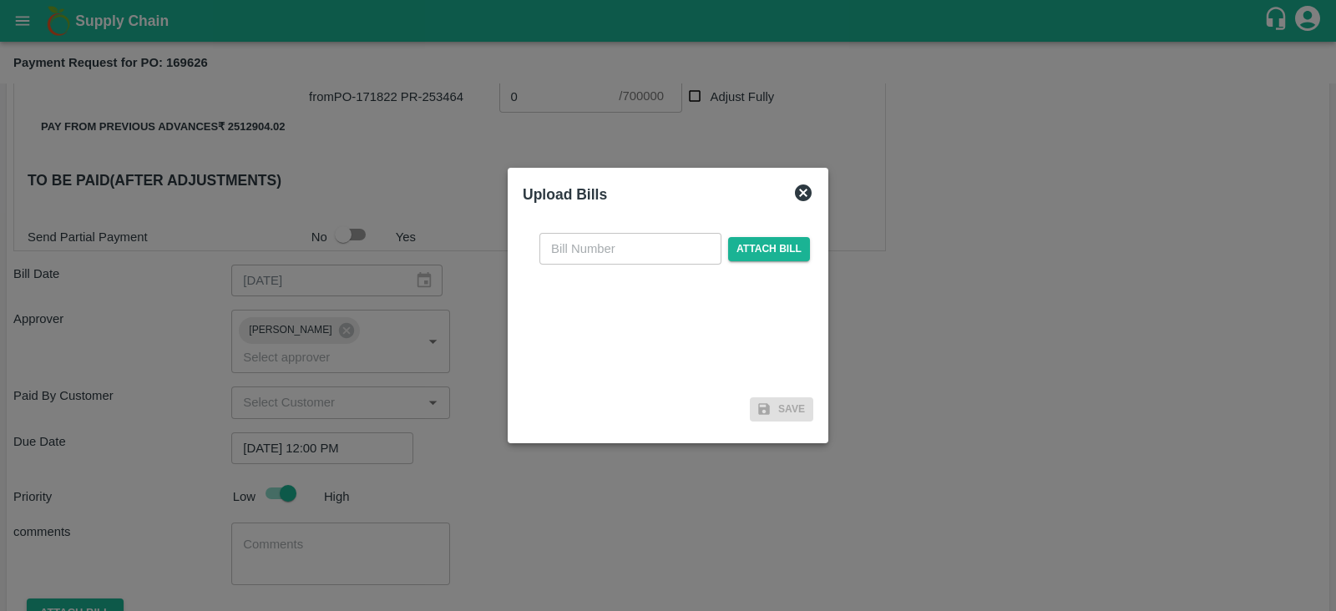
click at [577, 267] on div "​ Attach bill" at bounding box center [668, 305] width 291 height 171
click at [592, 252] on input "text" at bounding box center [631, 249] width 182 height 32
type input "169626"
click at [777, 254] on span "Attach bill" at bounding box center [769, 249] width 82 height 24
click at [0, 0] on input "Attach bill" at bounding box center [0, 0] width 0 height 0
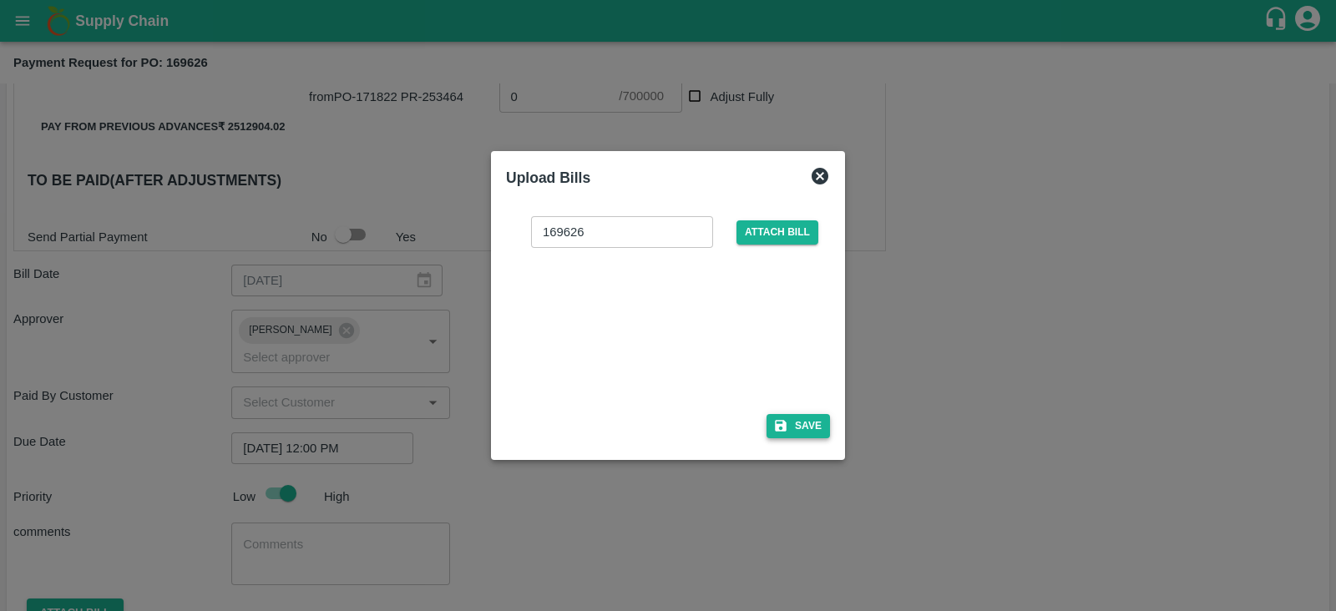
click at [791, 415] on button "Save" at bounding box center [798, 426] width 63 height 24
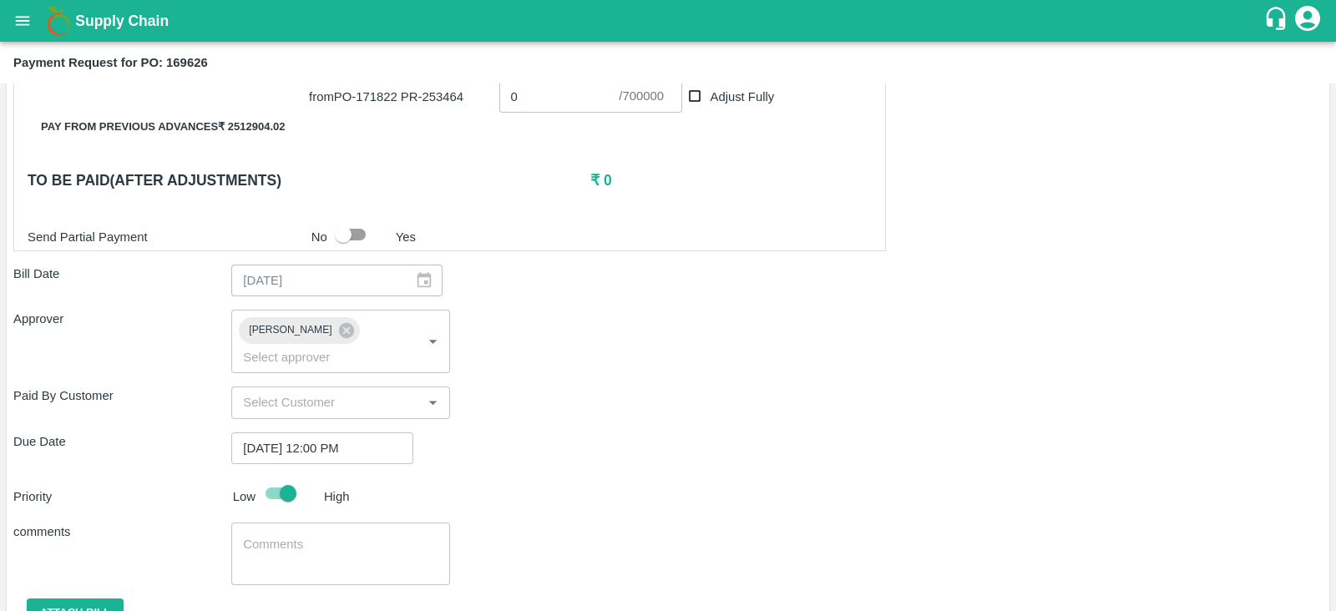
scroll to position [927, 0]
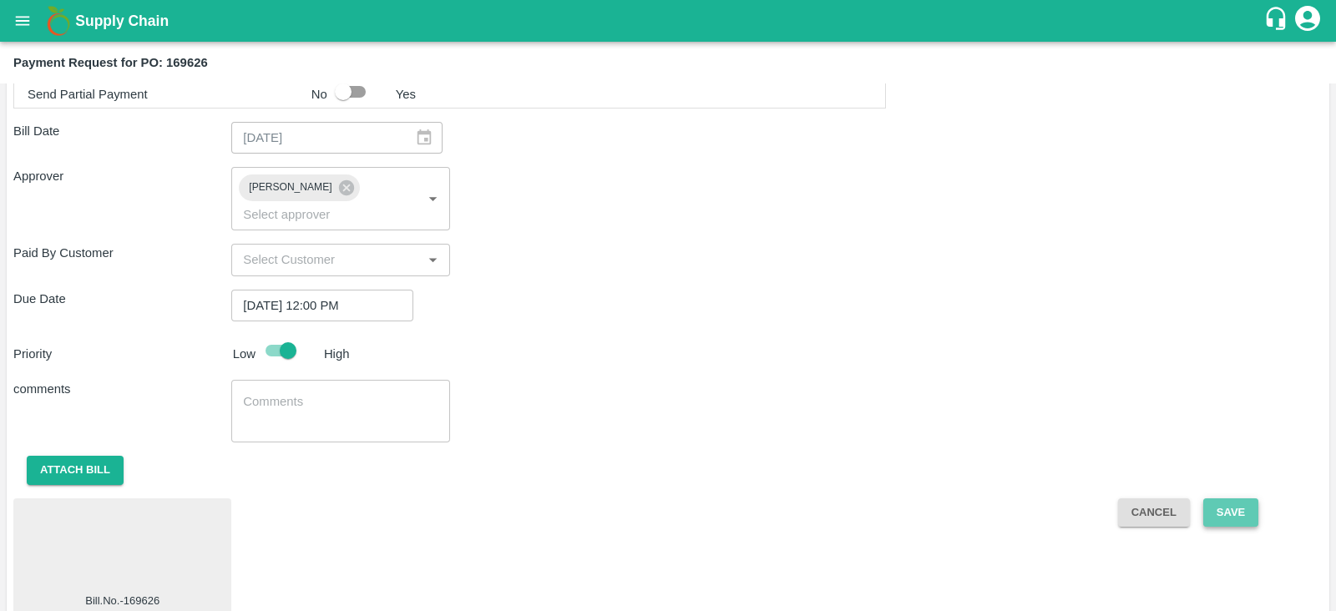
click at [1241, 499] on button "Save" at bounding box center [1231, 513] width 55 height 29
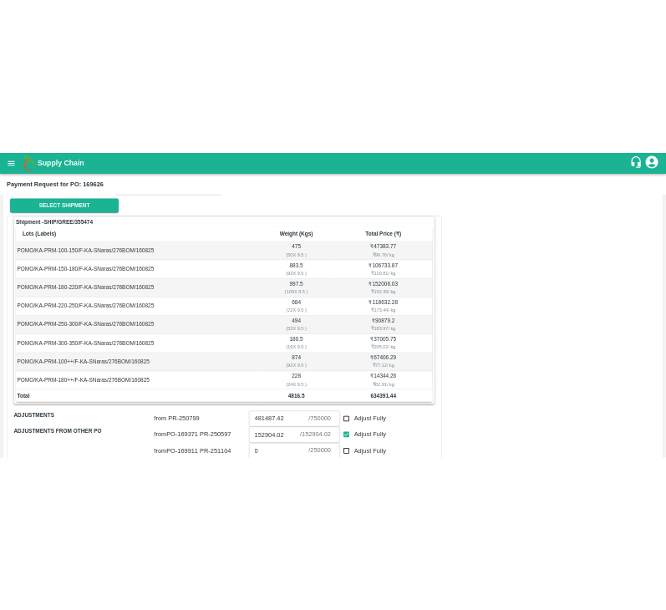
scroll to position [0, 0]
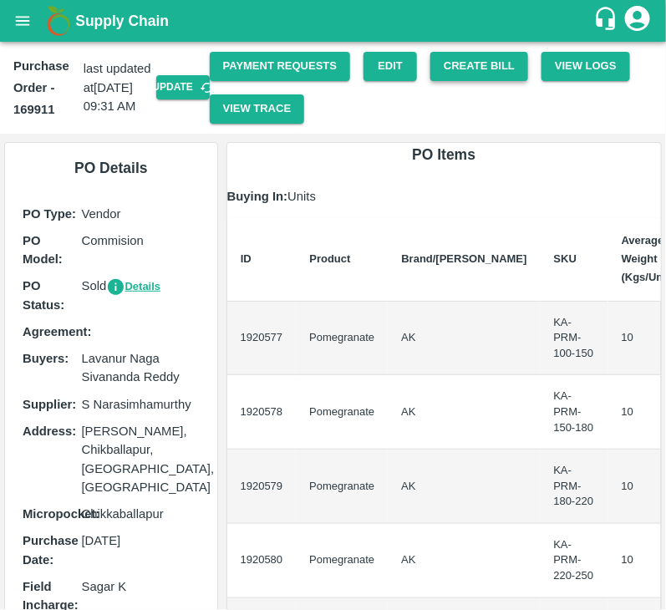
click at [454, 68] on button "Create Bill" at bounding box center [479, 66] width 98 height 29
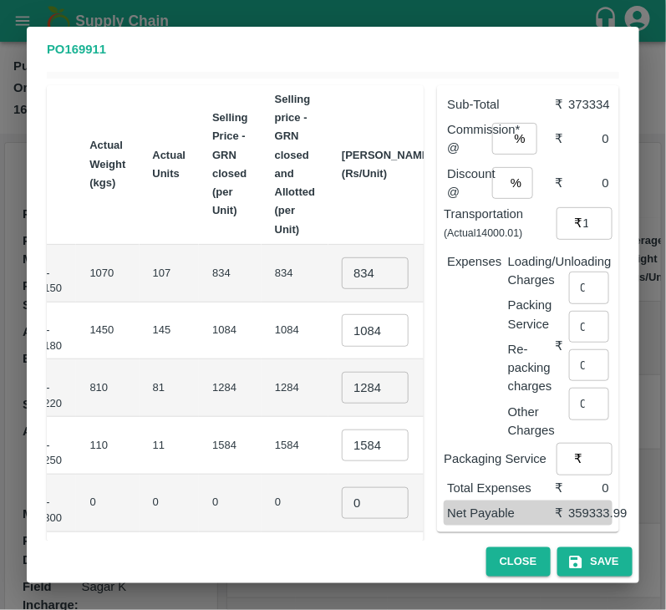
scroll to position [114, 0]
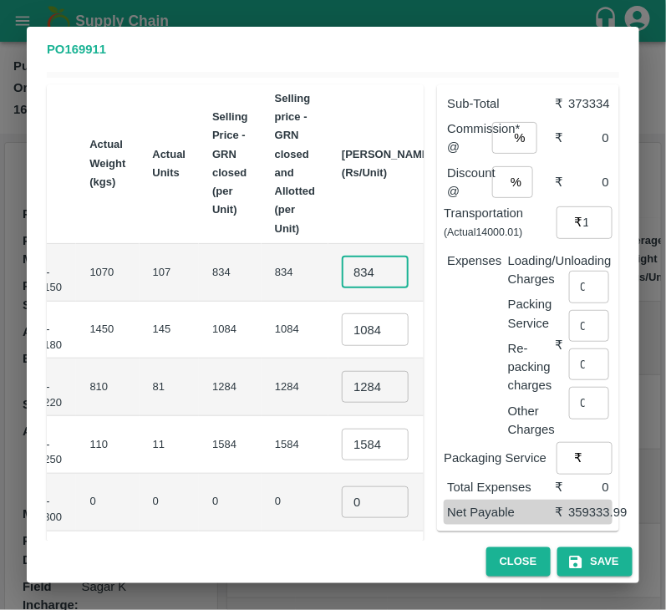
click at [342, 265] on input "834" at bounding box center [375, 272] width 67 height 32
type input "900"
type input "1250"
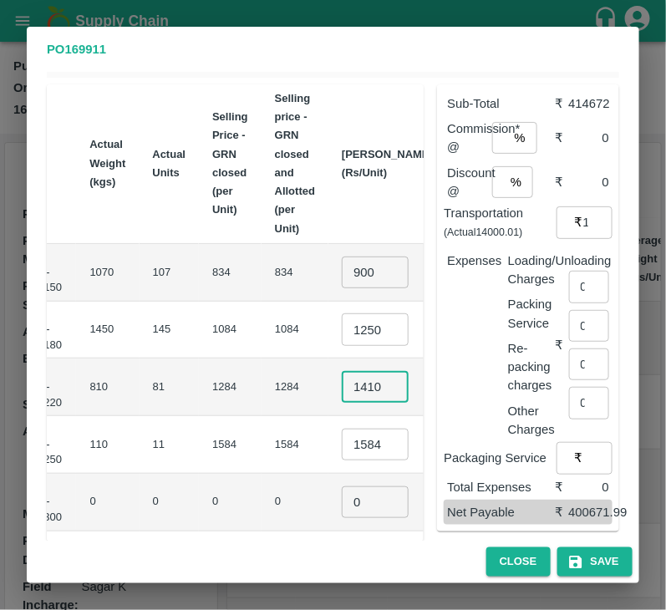
type input "1410"
type input "1650"
type input "1"
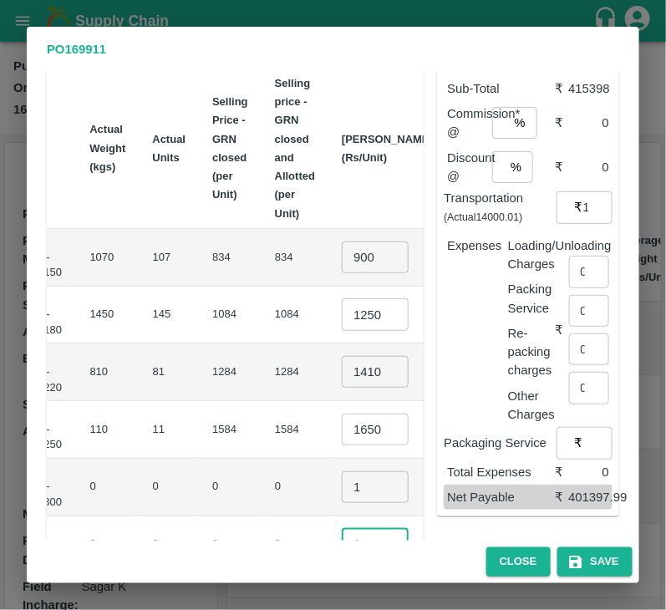
type input "1"
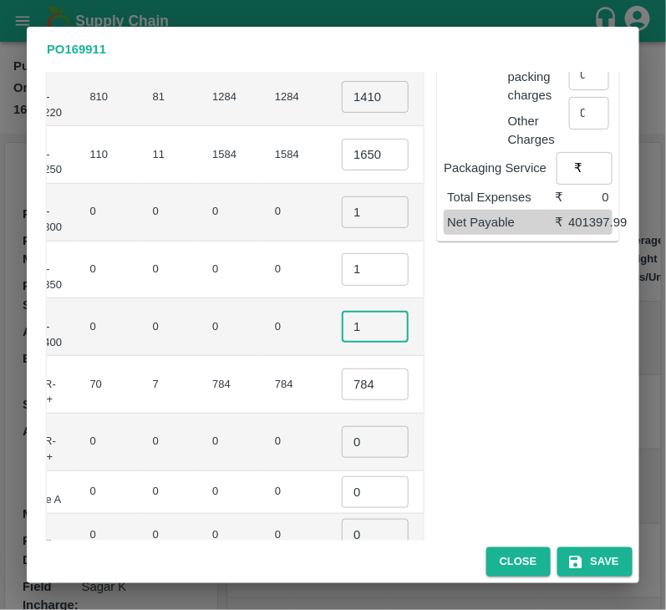
type input "1"
type input "800"
type input "1"
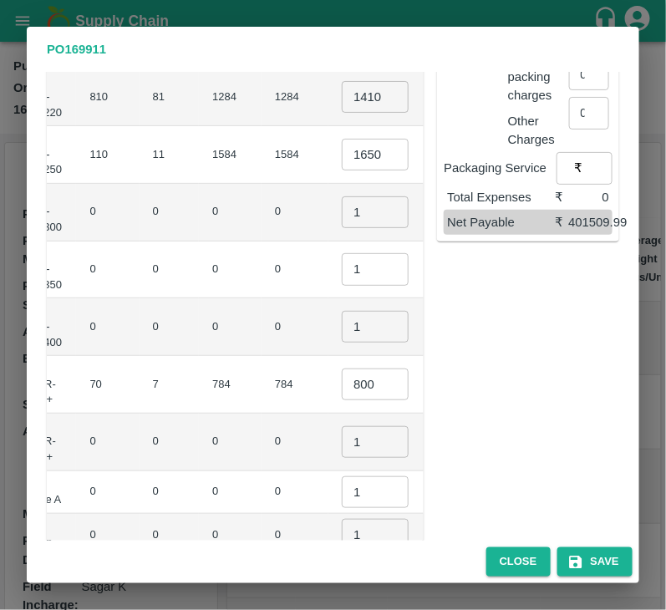
scroll to position [566, 0]
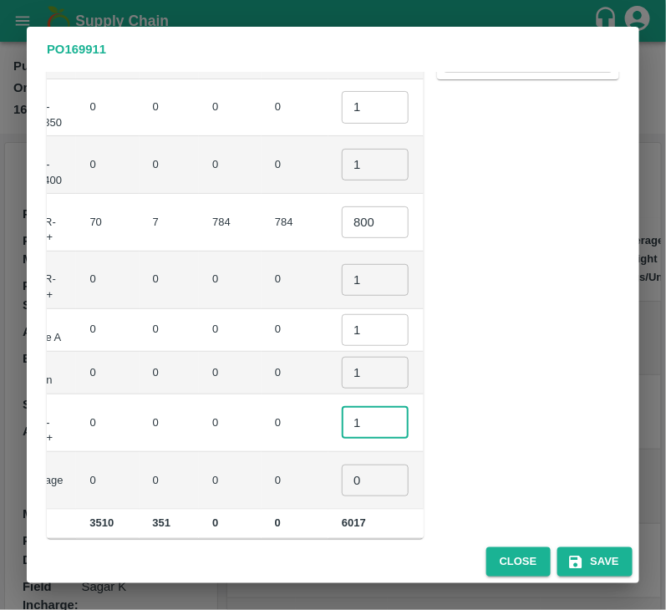
type input "1"
click at [540, 408] on div "Sub-Total ₹ 415510 Commission* @ % ​ ₹ 0 Discount @ % ​ ₹ 0 Transportation (Act…" at bounding box center [520, 79] width 195 height 920
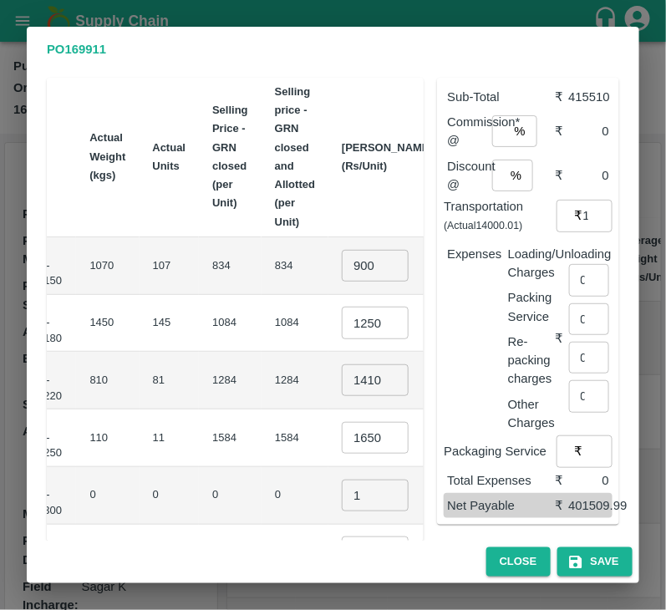
scroll to position [0, 0]
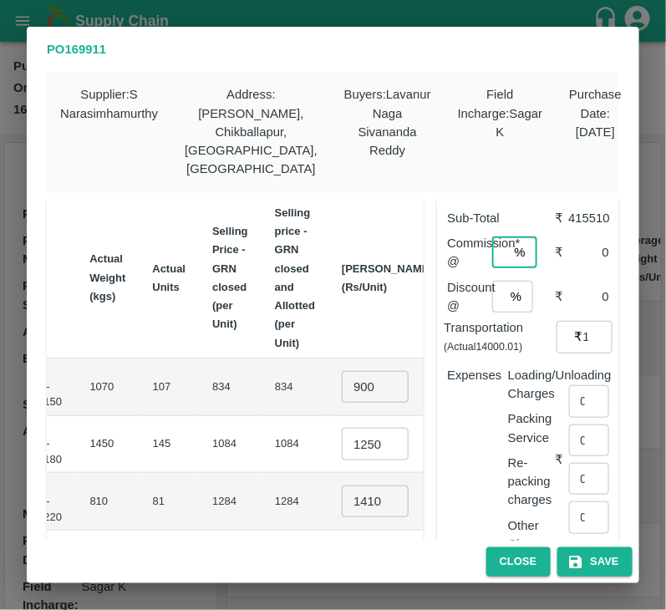
click at [502, 241] on input "number" at bounding box center [500, 252] width 16 height 32
type input "6"
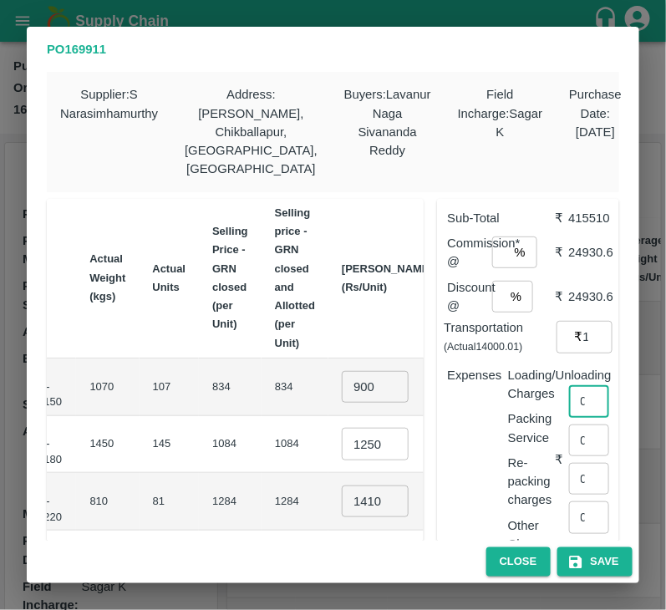
click at [574, 385] on input "0" at bounding box center [589, 401] width 40 height 32
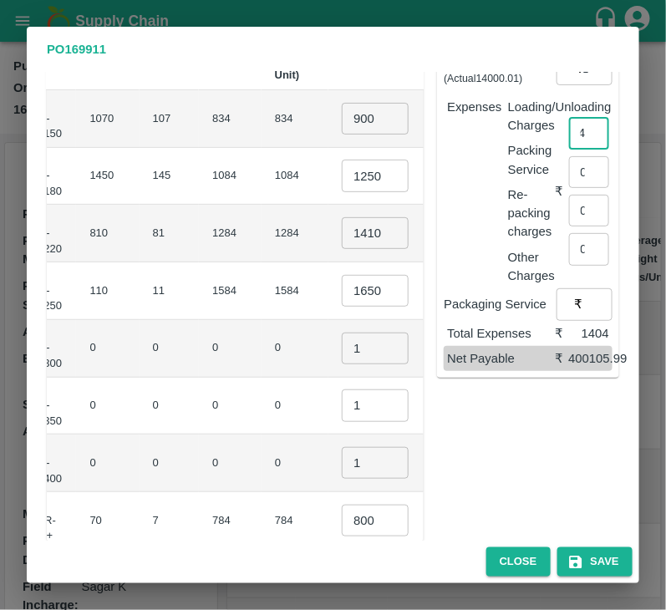
scroll to position [269, 0]
type input "1404"
click at [595, 569] on button "Save" at bounding box center [594, 561] width 75 height 29
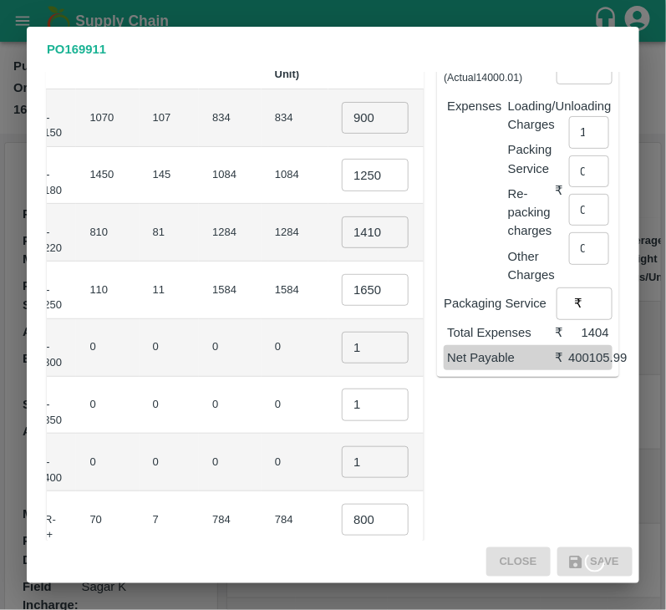
scroll to position [0, 0]
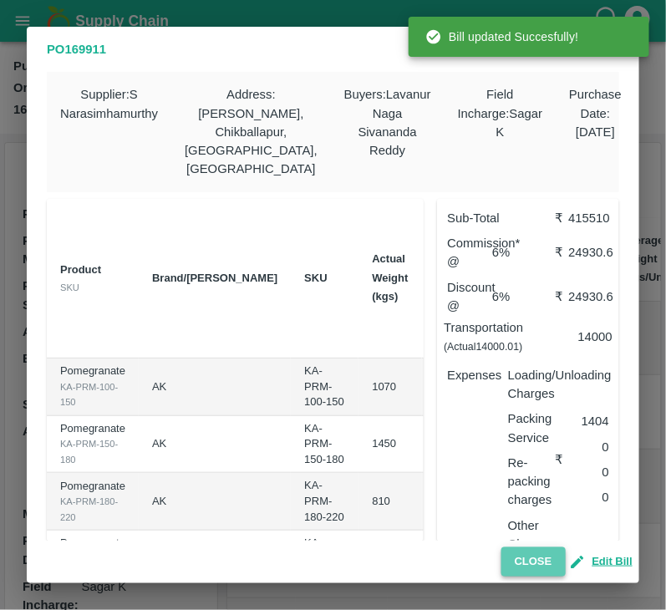
click at [544, 565] on button "Close" at bounding box center [533, 561] width 64 height 29
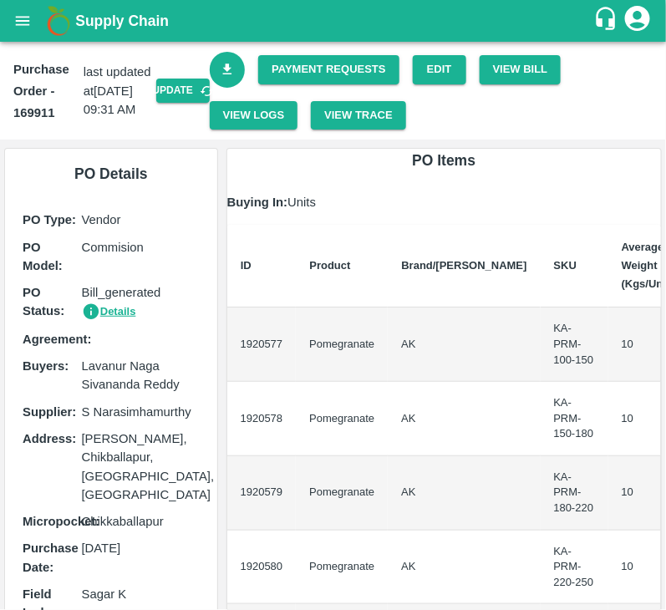
click at [231, 62] on link "Download Bill" at bounding box center [228, 70] width 36 height 36
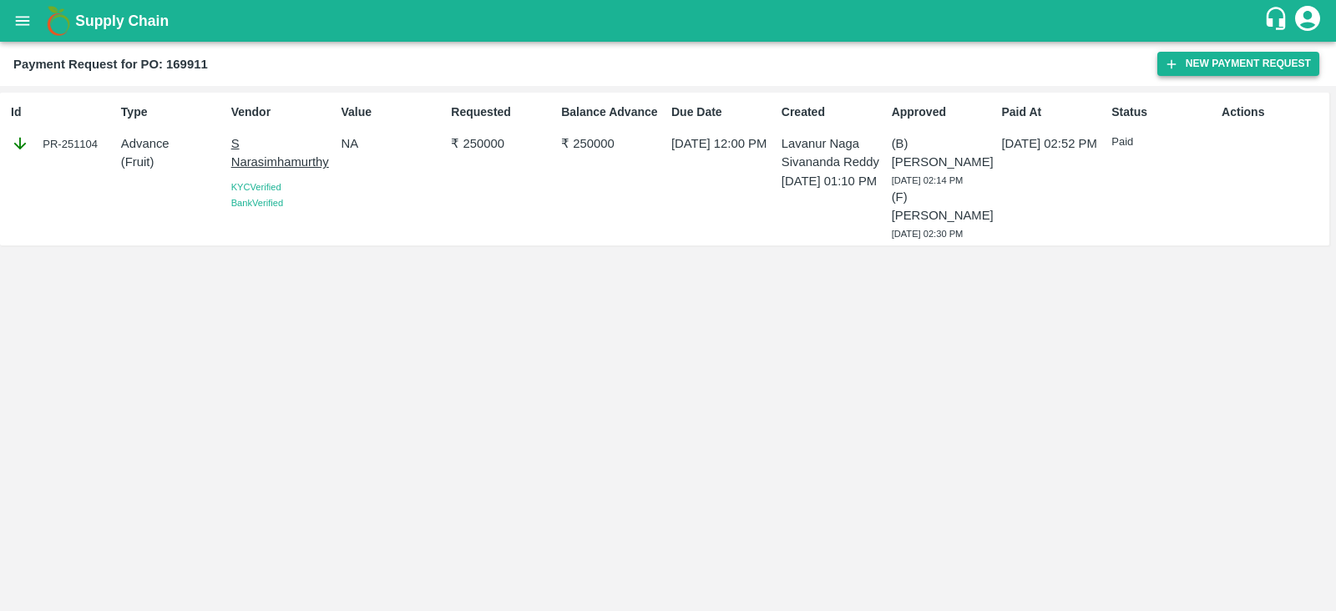
click at [1179, 59] on button "New Payment Request" at bounding box center [1239, 64] width 162 height 24
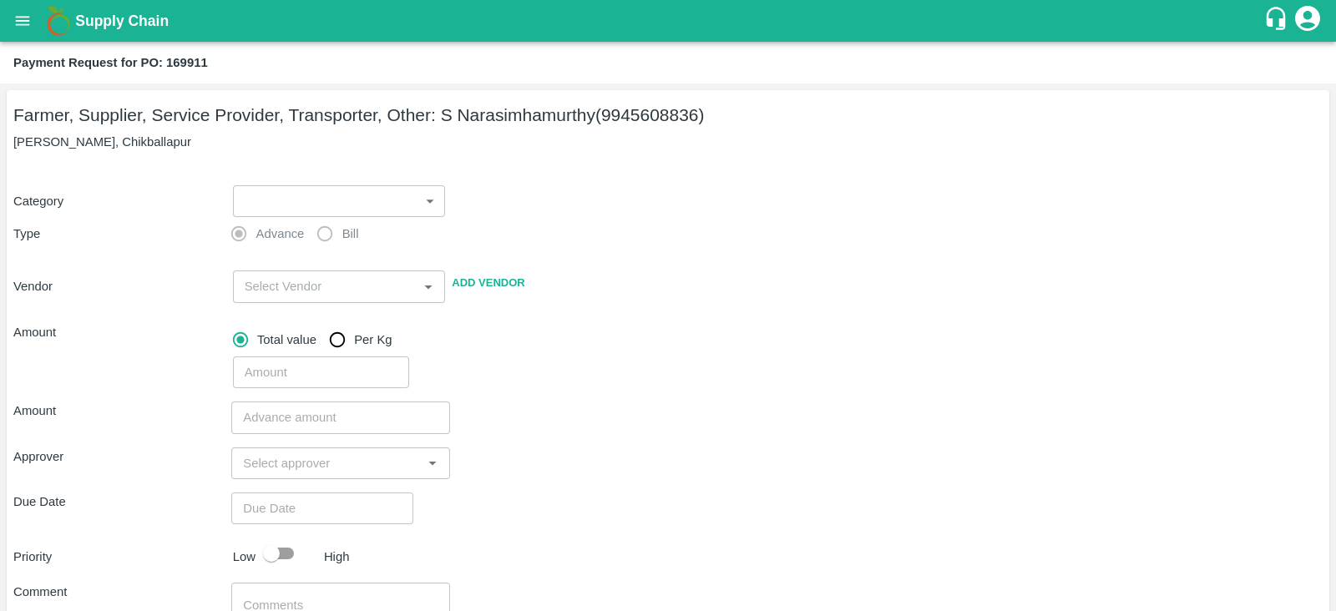
click at [327, 200] on body "Supply Chain Payment Request for PO: 169911 Farmer, Supplier, Service Provider,…" at bounding box center [668, 305] width 1336 height 611
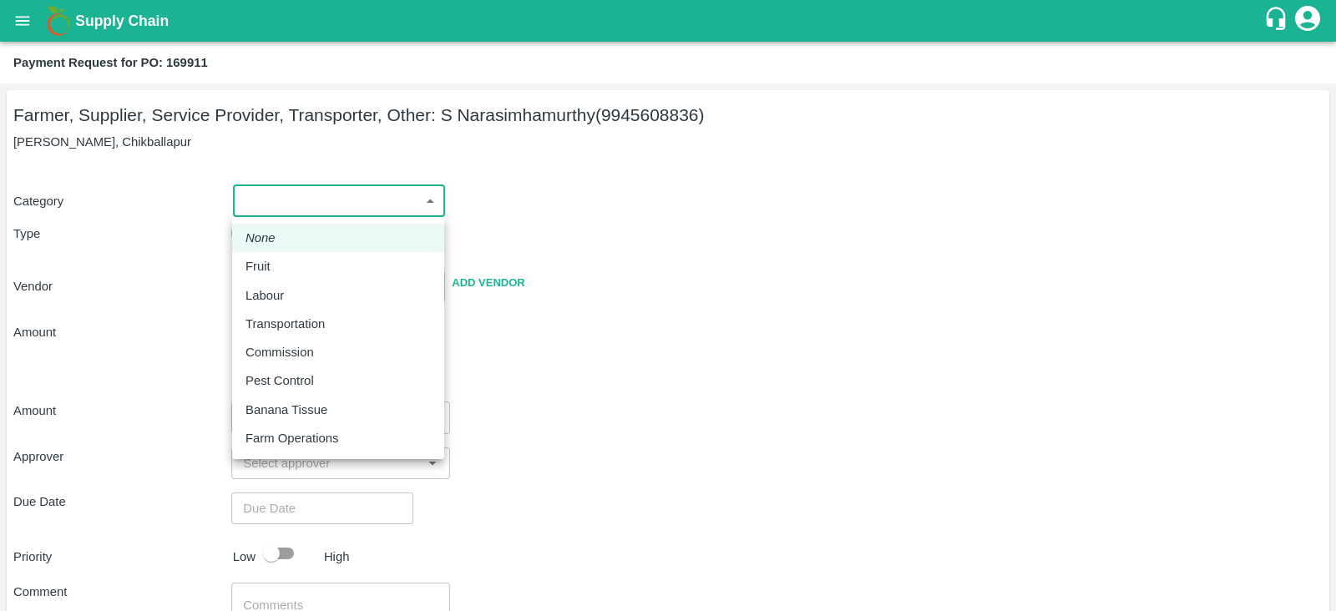
click at [338, 272] on div "Fruit" at bounding box center [338, 266] width 185 height 18
type input "1"
type input "S Narasimhamurthy - 9945608836(Farmer, Supplier, Service Provider, Transporter,…"
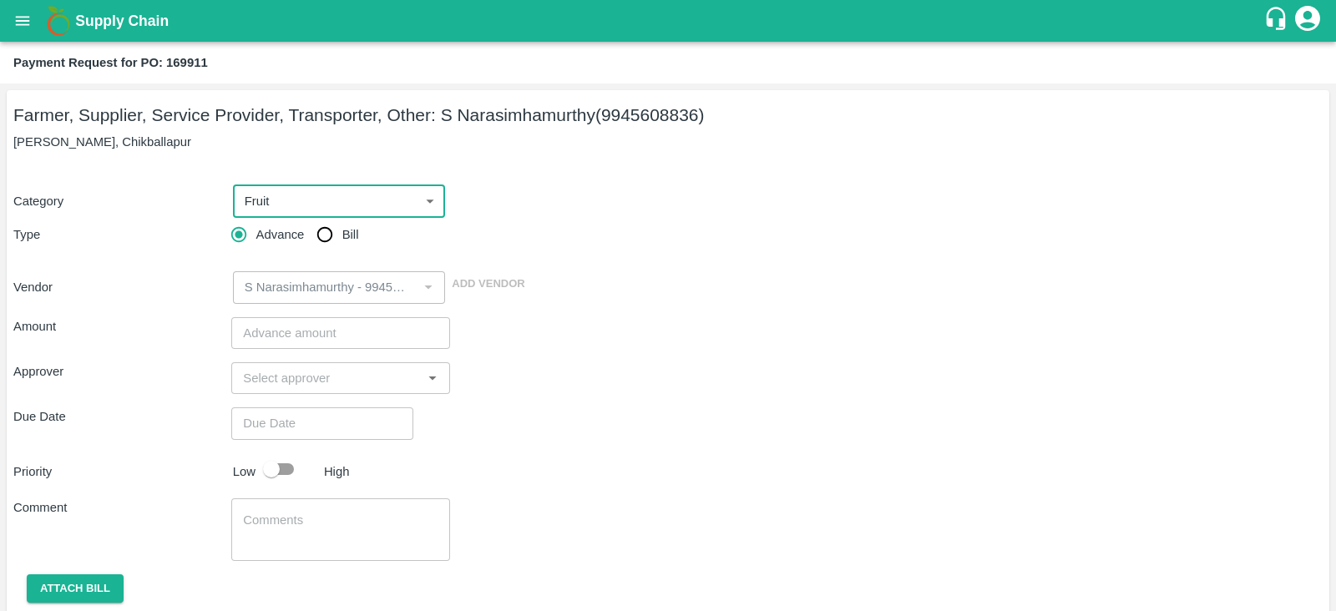
click at [334, 239] on input "Bill" at bounding box center [324, 234] width 33 height 33
radio input "true"
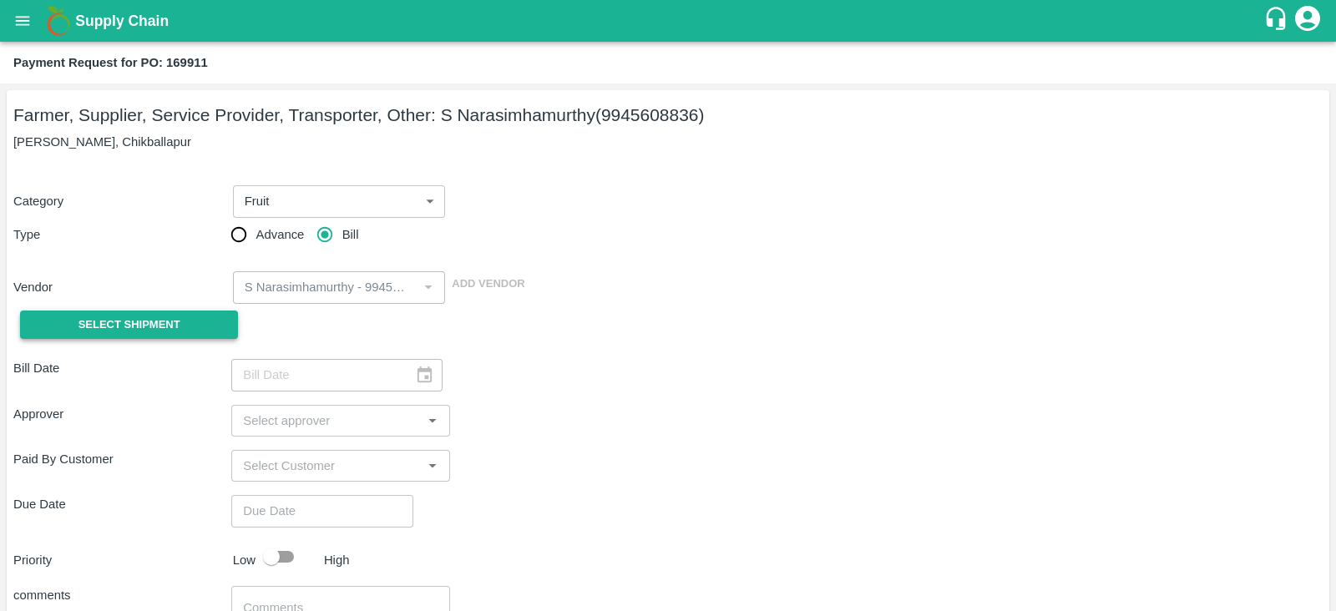
click at [200, 320] on button "Select Shipment" at bounding box center [129, 325] width 218 height 29
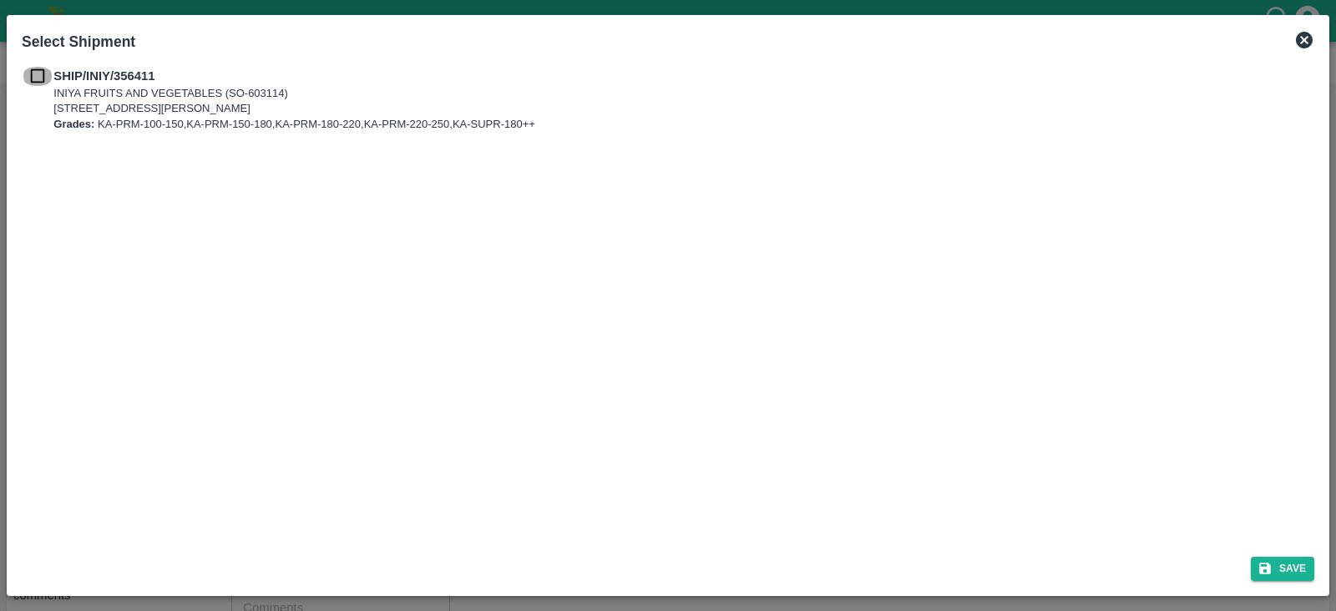
click at [38, 81] on input "checkbox" at bounding box center [38, 76] width 32 height 18
checkbox input "true"
click at [1289, 571] on button "Save" at bounding box center [1282, 569] width 63 height 24
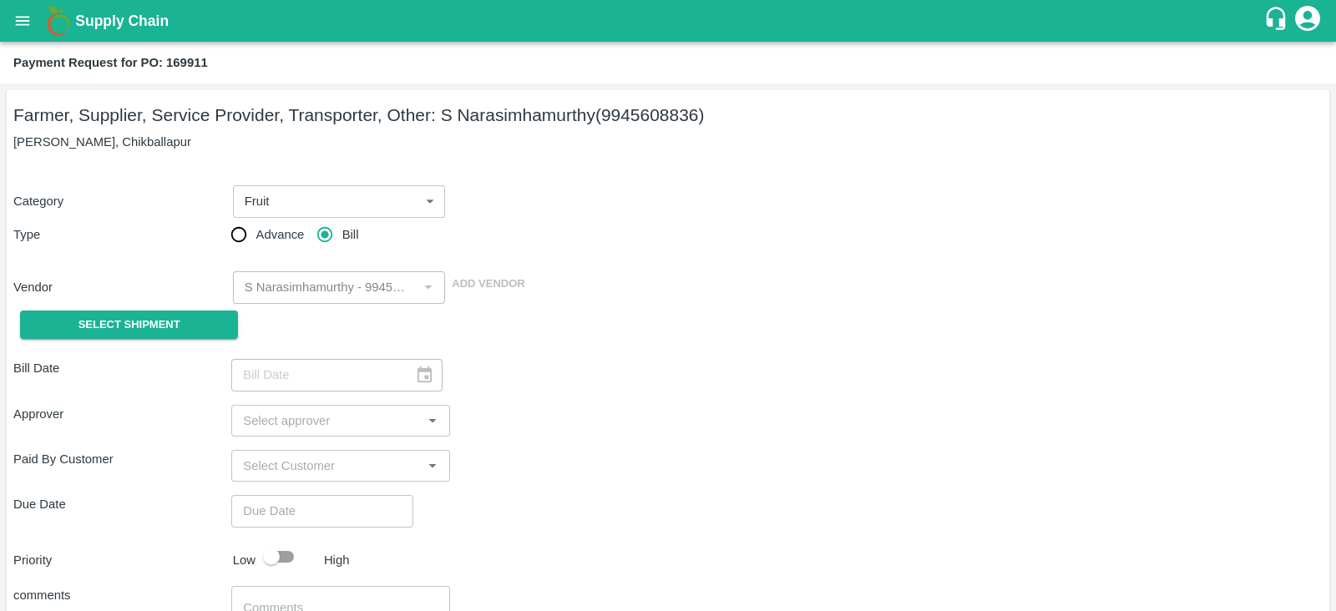
type input "[DATE]"
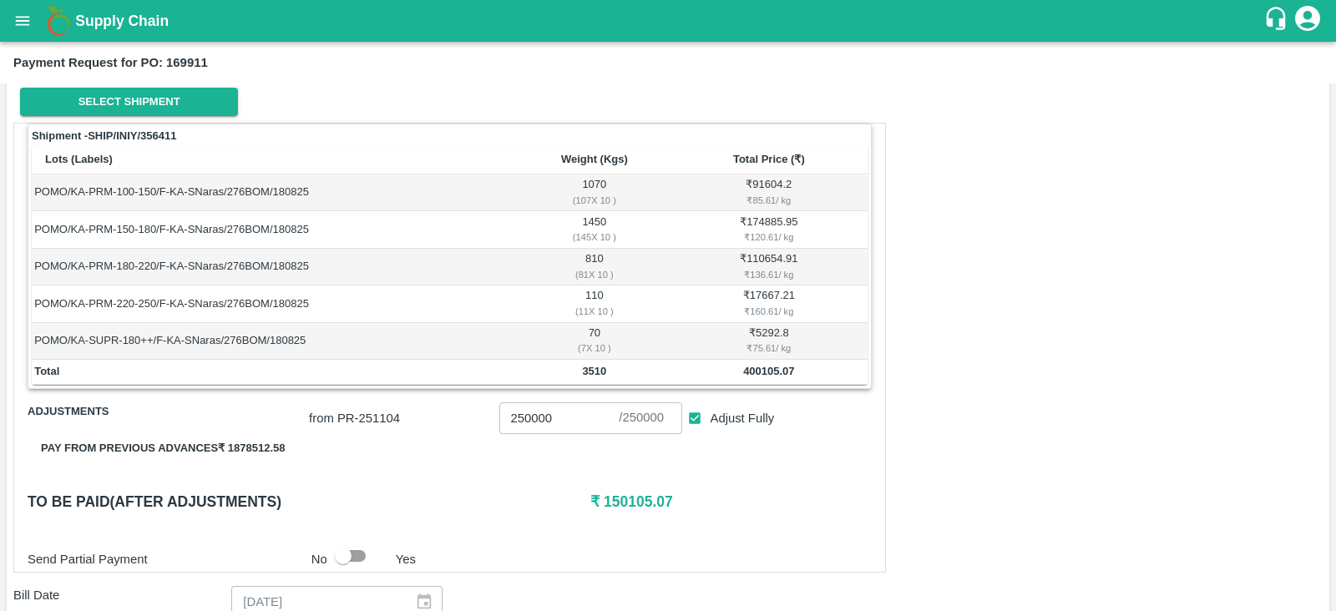
scroll to position [226, 0]
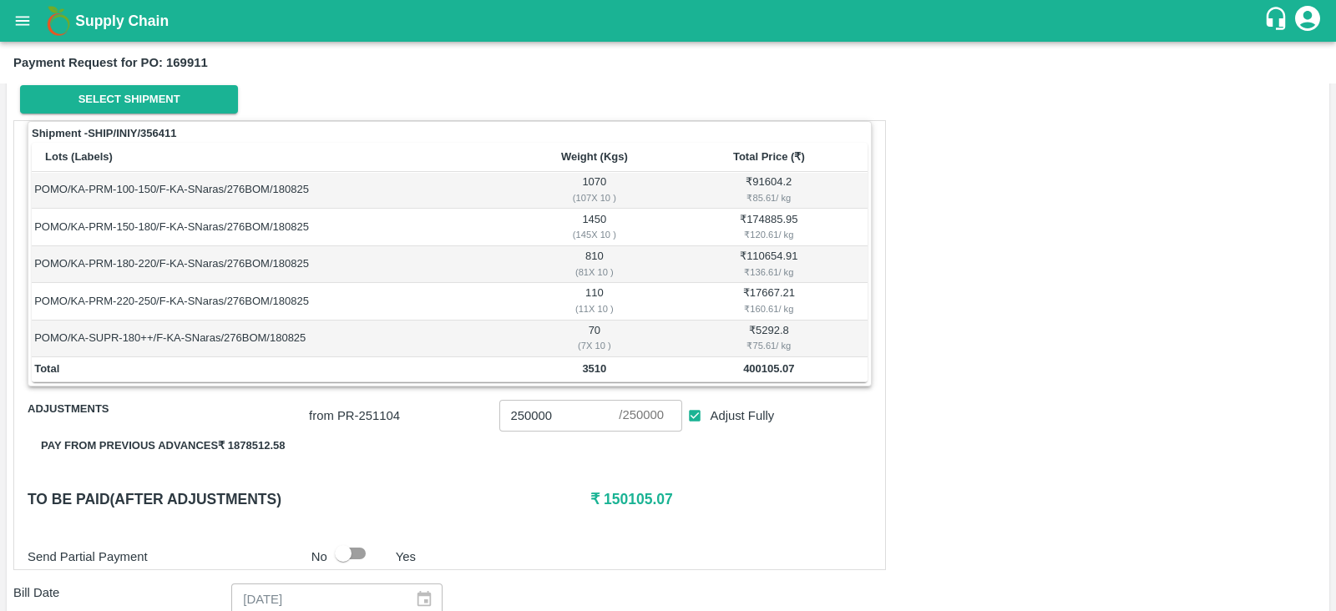
click at [217, 444] on button "Pay from previous advances ₹ 1878512.58" at bounding box center [163, 446] width 271 height 29
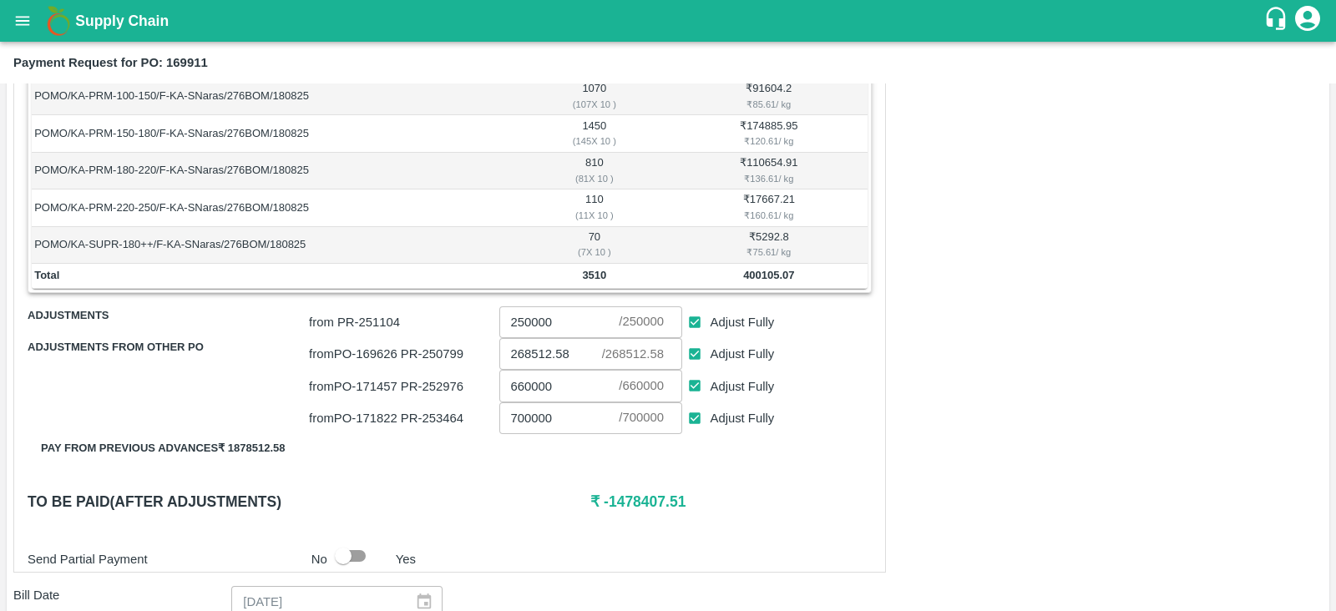
scroll to position [325, 0]
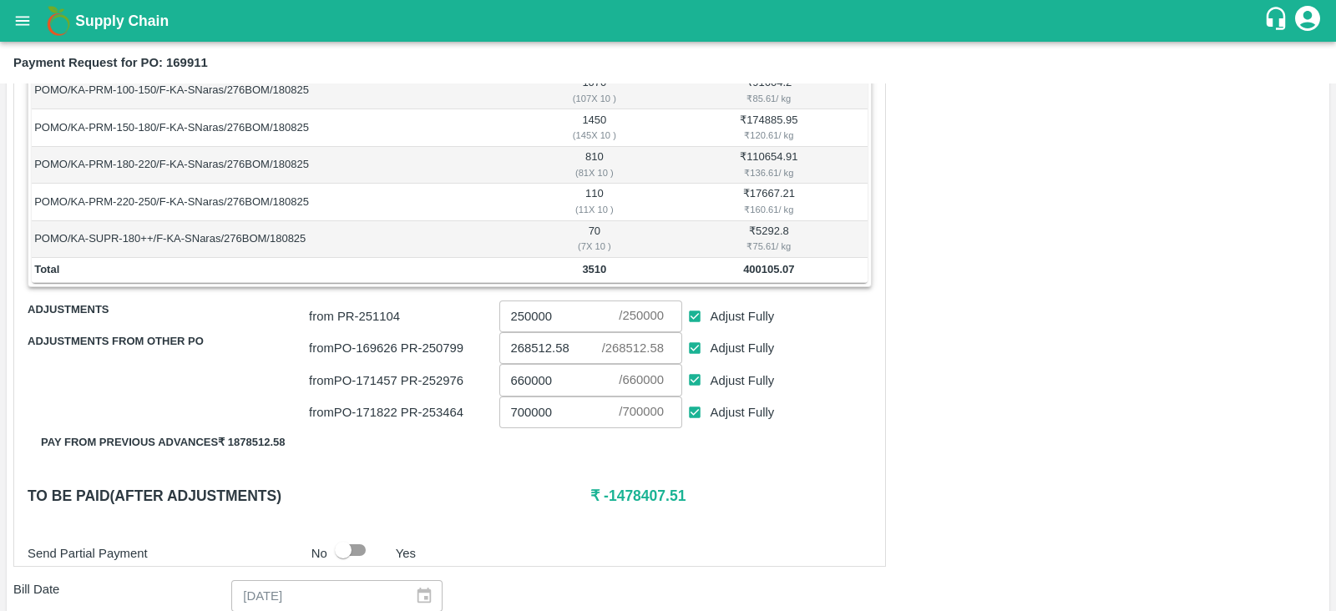
click at [689, 407] on input "Adjust Fully" at bounding box center [695, 413] width 31 height 31
checkbox input "false"
type input "0"
click at [697, 378] on input "Adjust Fully" at bounding box center [695, 380] width 31 height 31
checkbox input "false"
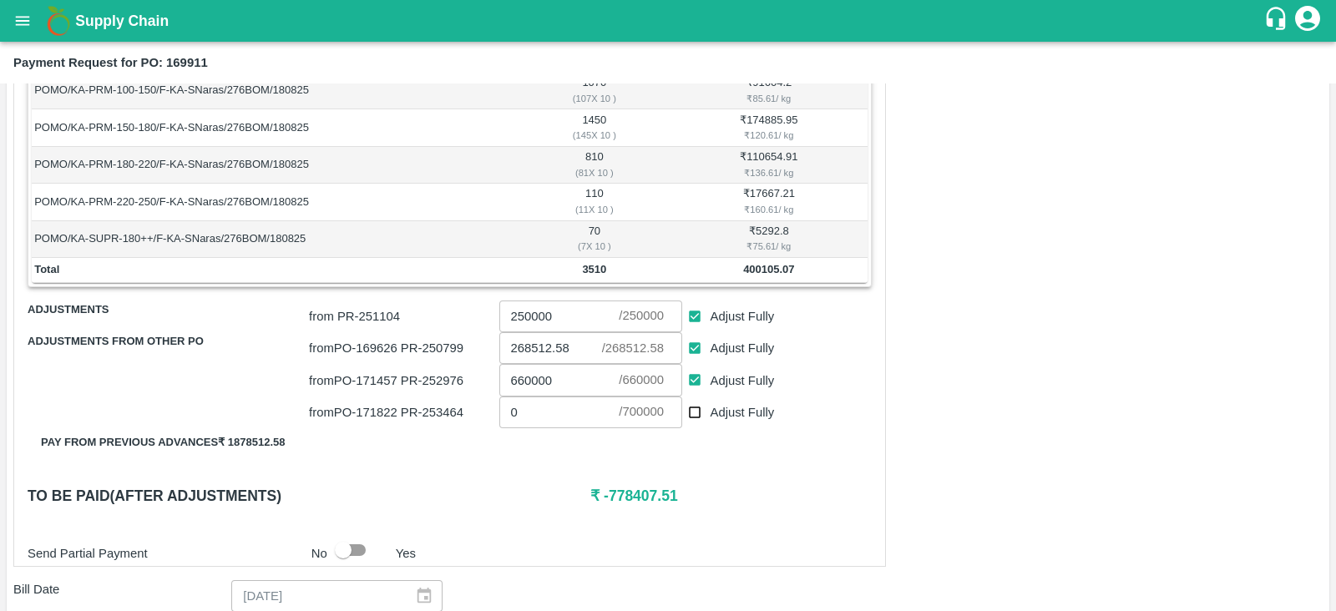
type input "0"
click at [699, 347] on input "Adjust Fully" at bounding box center [695, 348] width 31 height 31
checkbox input "false"
type input "0"
drag, startPoint x: 688, startPoint y: 496, endPoint x: 726, endPoint y: 470, distance: 45.6
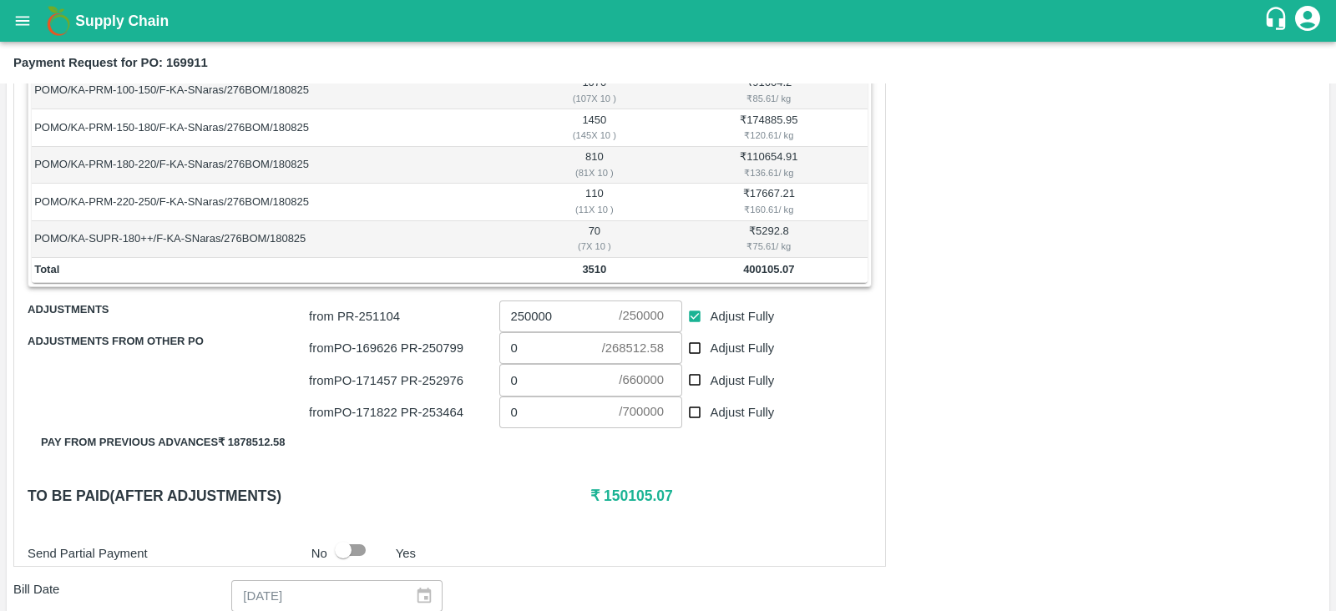
click at [726, 470] on div "Shipment - SHIP/INIY/356411 Lots (Labels) Weight (Kgs) Total Price (₹) POMO/KA-…" at bounding box center [449, 294] width 873 height 546
click at [695, 337] on input "Adjust Fully" at bounding box center [695, 348] width 31 height 31
checkbox input "true"
type input "268512.58"
click at [695, 322] on input "Adjust Fully" at bounding box center [695, 317] width 31 height 31
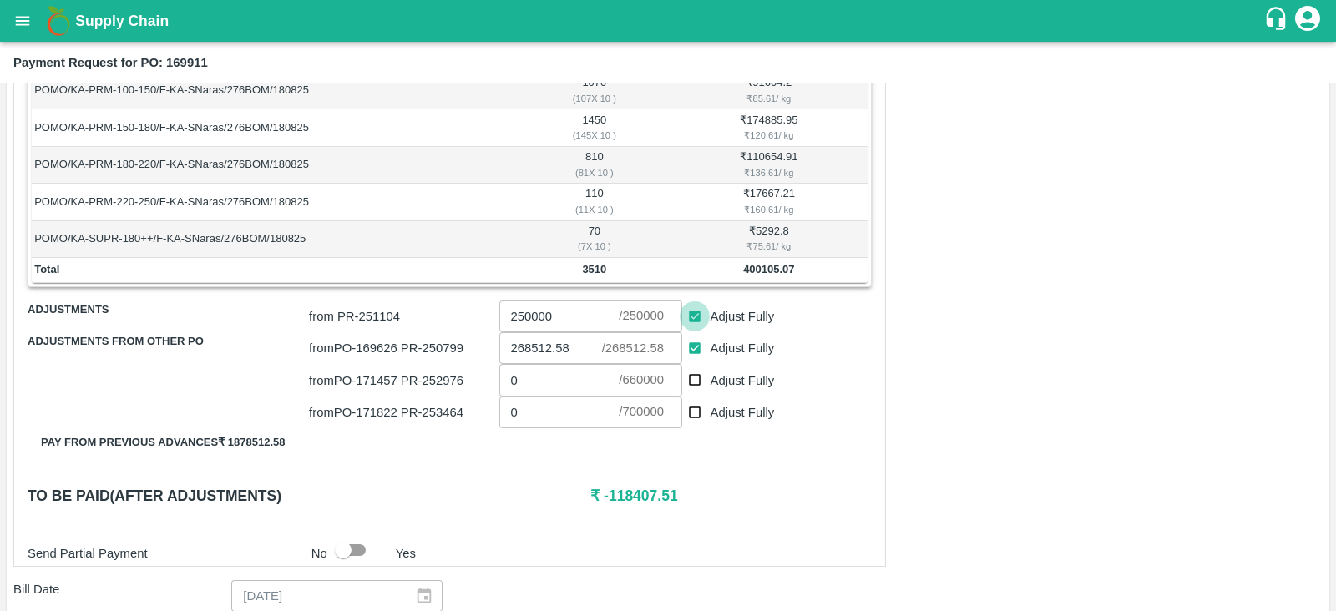
checkbox input "false"
type input "0"
drag, startPoint x: 685, startPoint y: 507, endPoint x: 601, endPoint y: 500, distance: 83.9
click at [601, 500] on div "Shipment - SHIP/INIY/356411 Lots (Labels) Weight (Kgs) Total Price (₹) POMO/KA-…" at bounding box center [449, 294] width 873 height 546
click at [601, 500] on h6 "₹ 131592.49" at bounding box center [731, 495] width 281 height 23
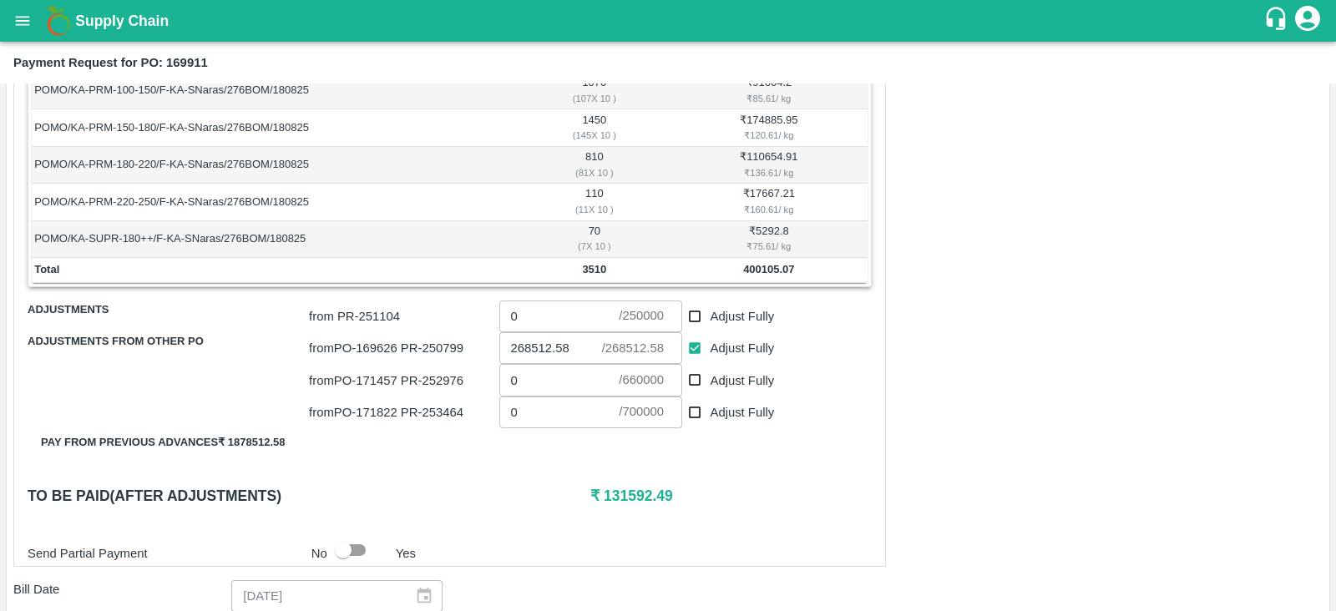
click at [601, 500] on h6 "₹ 131592.49" at bounding box center [731, 495] width 281 height 23
drag, startPoint x: 601, startPoint y: 500, endPoint x: 665, endPoint y: 502, distance: 63.5
click at [665, 502] on h6 "₹ 131592.49" at bounding box center [731, 495] width 281 height 23
copy h6 "131592.49"
click at [550, 327] on input "0" at bounding box center [560, 317] width 120 height 32
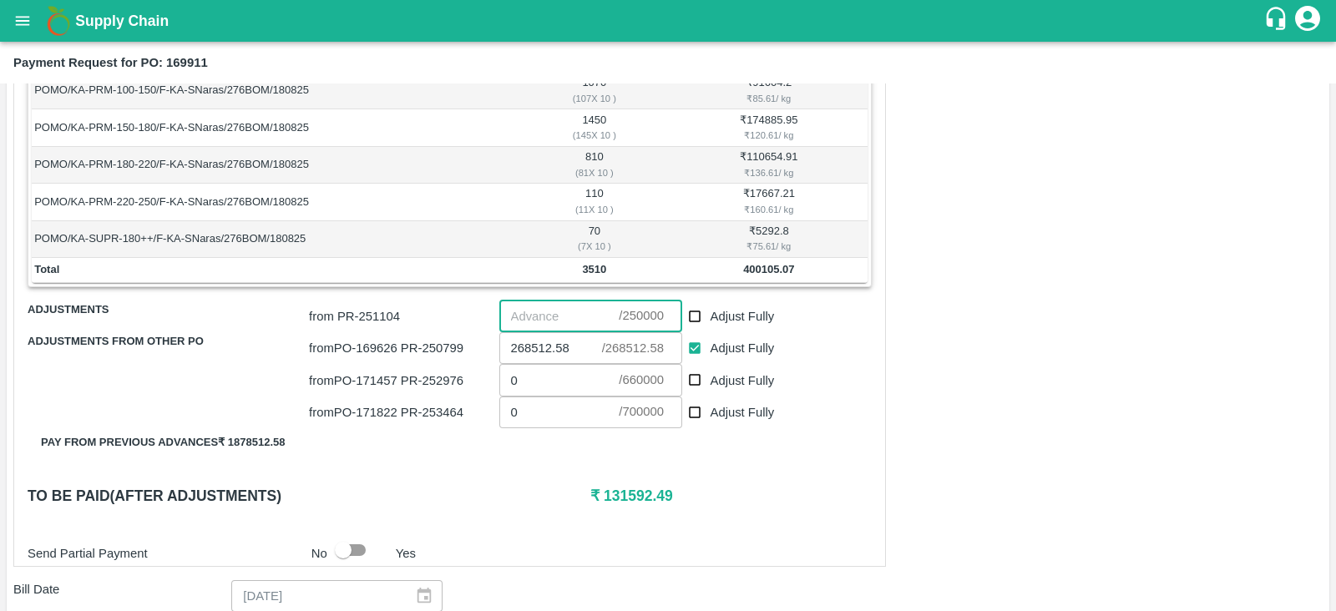
paste input "131592.49"
type input "131592.49"
click at [706, 467] on div "Shipment - SHIP/INIY/356411 Lots (Labels) Weight (Kgs) Total Price (₹) POMO/KA-…" at bounding box center [449, 294] width 873 height 546
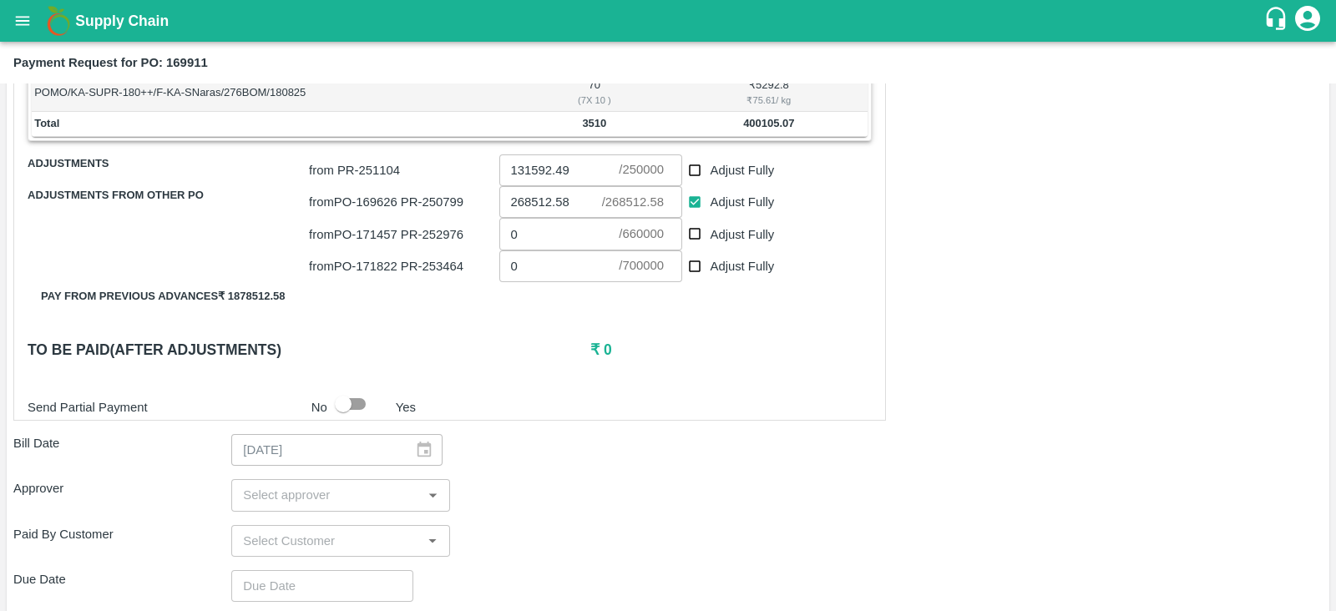
scroll to position [477, 0]
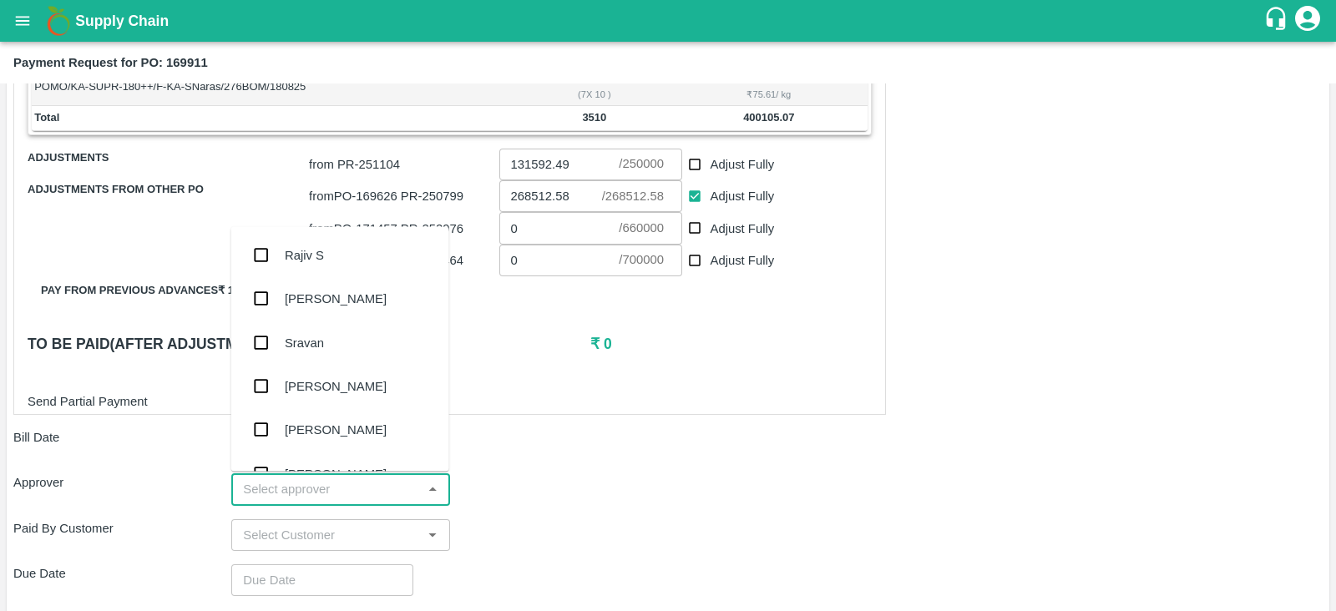
click at [365, 489] on input "input" at bounding box center [326, 490] width 180 height 22
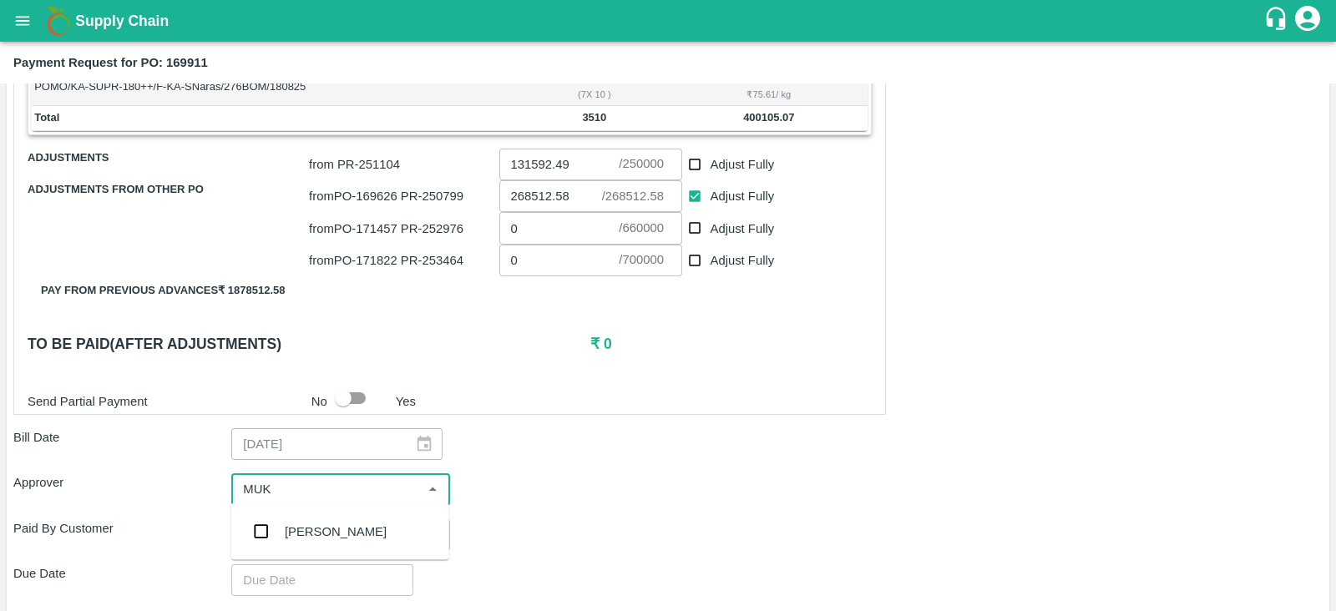
type input "MUKU"
click at [255, 540] on input "checkbox" at bounding box center [261, 531] width 33 height 33
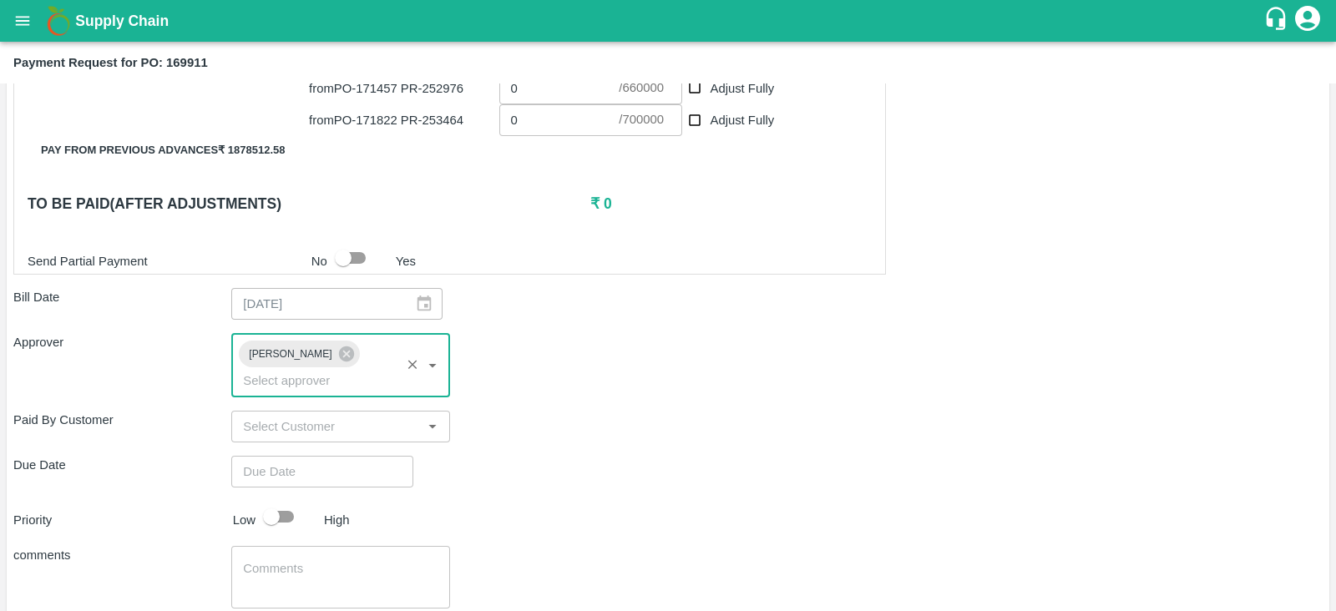
scroll to position [632, 0]
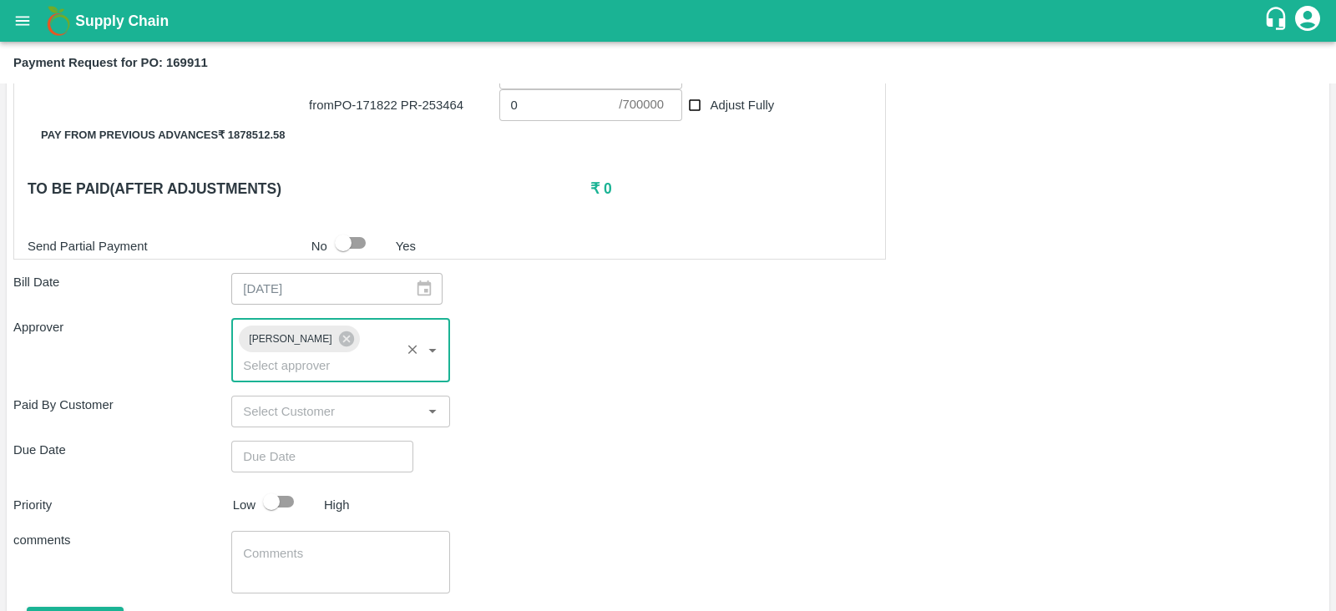
type input "DD/MM/YYYY hh:mm aa"
click at [342, 443] on input "DD/MM/YYYY hh:mm aa" at bounding box center [316, 457] width 170 height 32
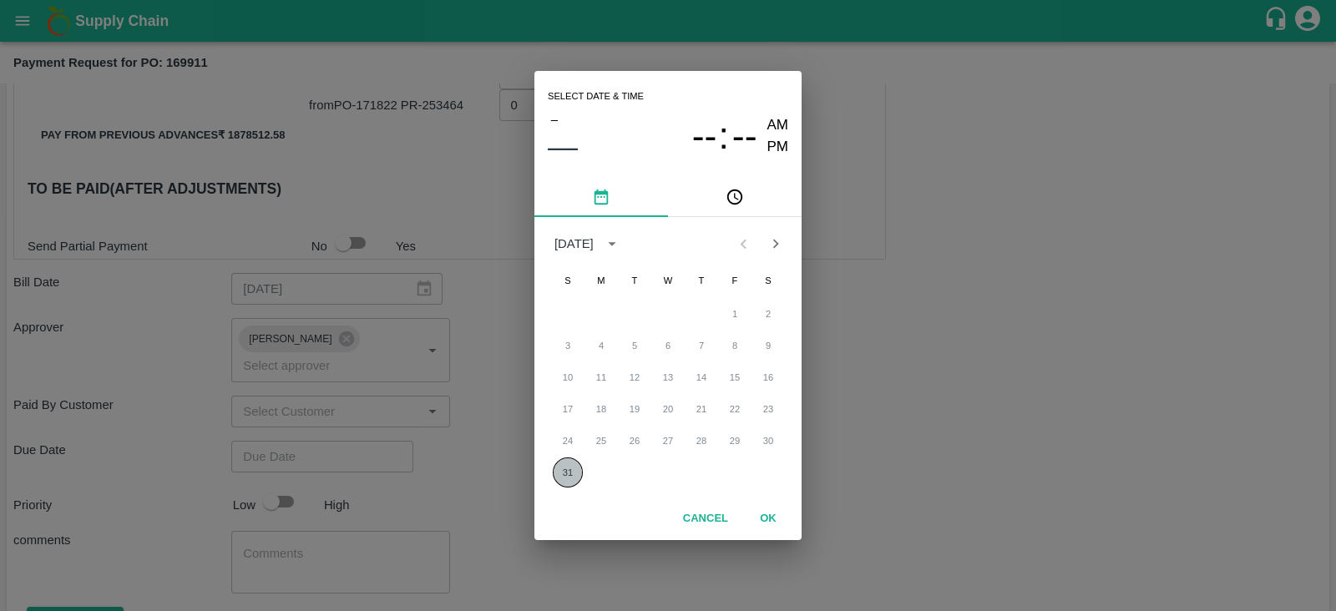
click at [570, 478] on button "31" at bounding box center [568, 473] width 30 height 30
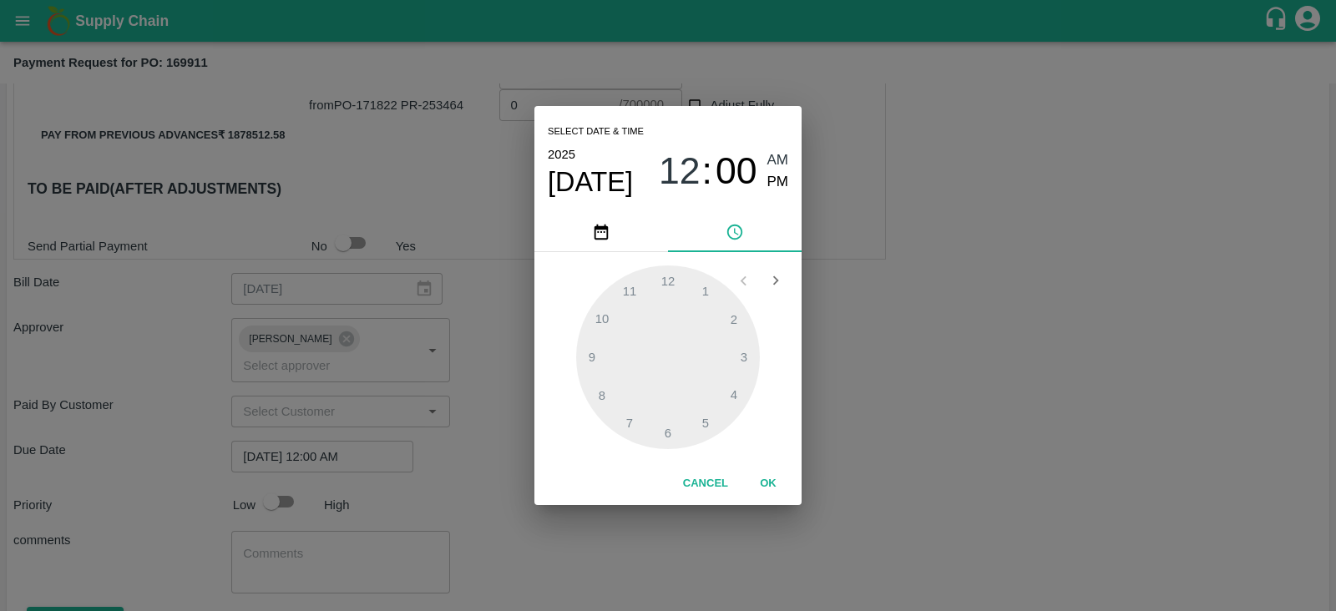
click at [782, 182] on span "PM" at bounding box center [779, 182] width 22 height 23
type input "31/08/2025 12:00 PM"
click at [768, 494] on button "OK" at bounding box center [768, 483] width 53 height 29
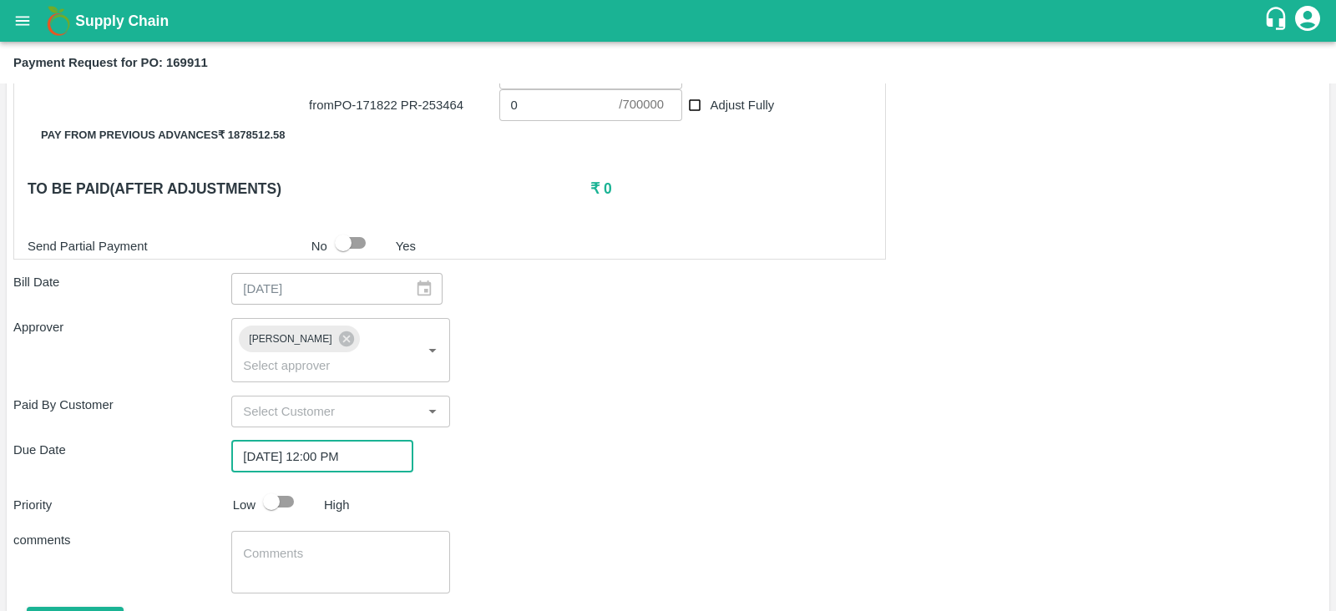
click at [280, 486] on input "checkbox" at bounding box center [271, 502] width 95 height 32
checkbox input "true"
click at [104, 607] on button "Attach bill" at bounding box center [75, 621] width 97 height 29
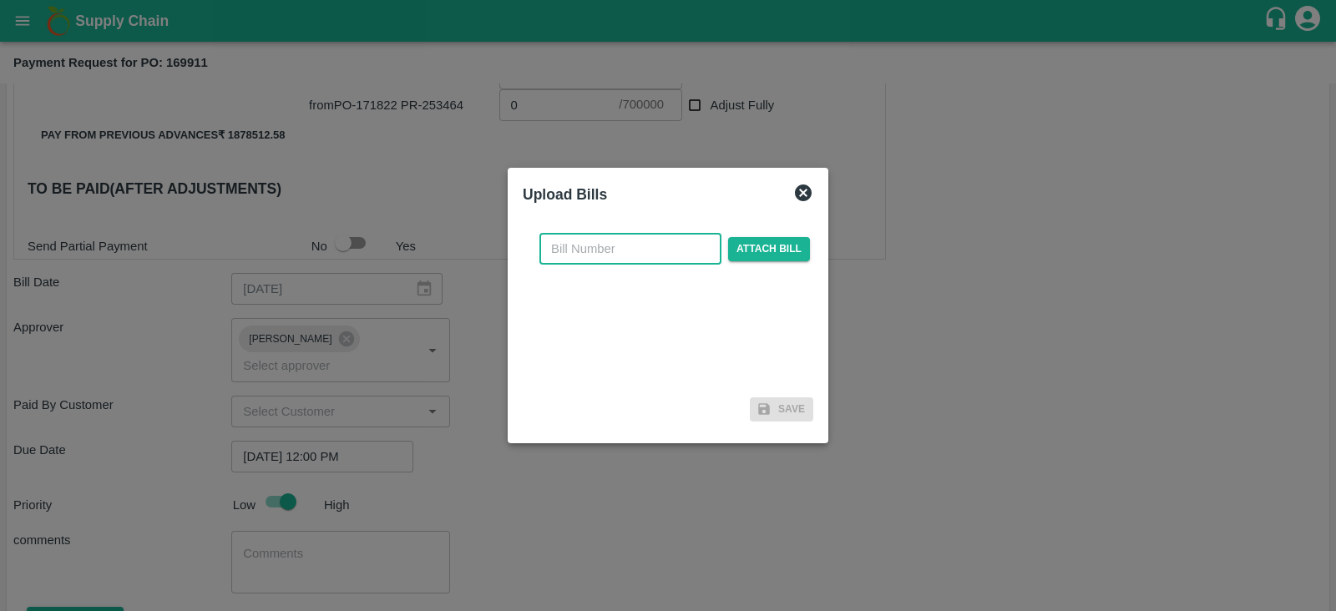
click at [610, 250] on input "text" at bounding box center [631, 249] width 182 height 32
type input "169911"
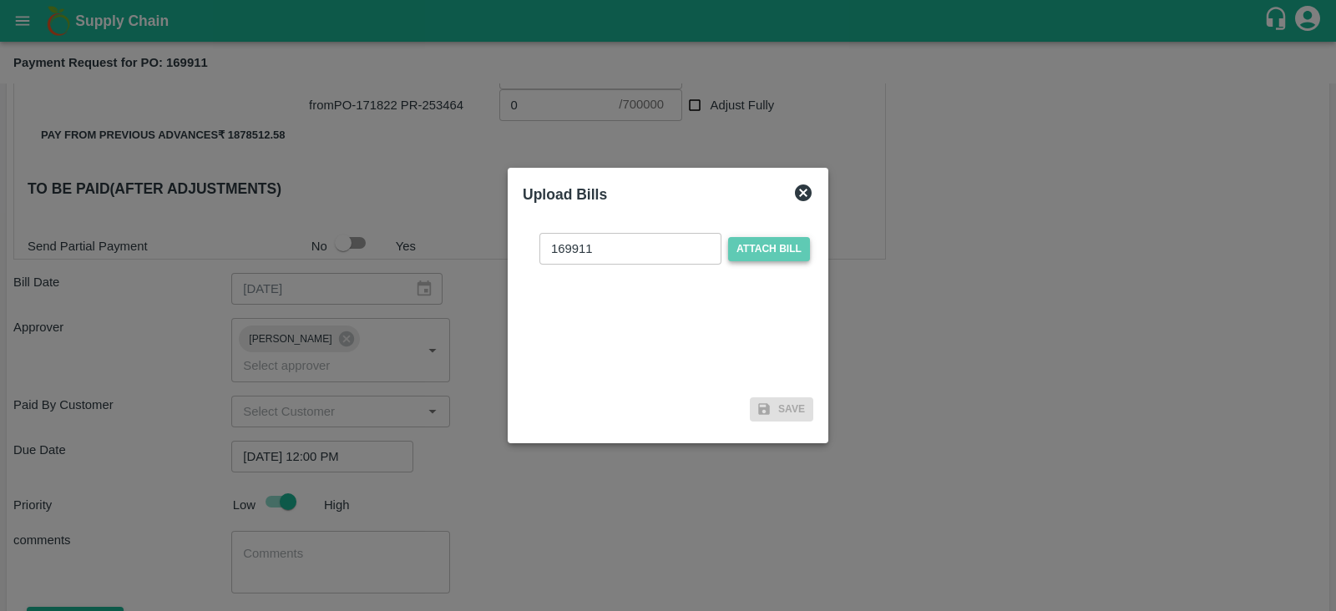
click at [749, 254] on span "Attach bill" at bounding box center [769, 249] width 82 height 24
click at [0, 0] on input "Attach bill" at bounding box center [0, 0] width 0 height 0
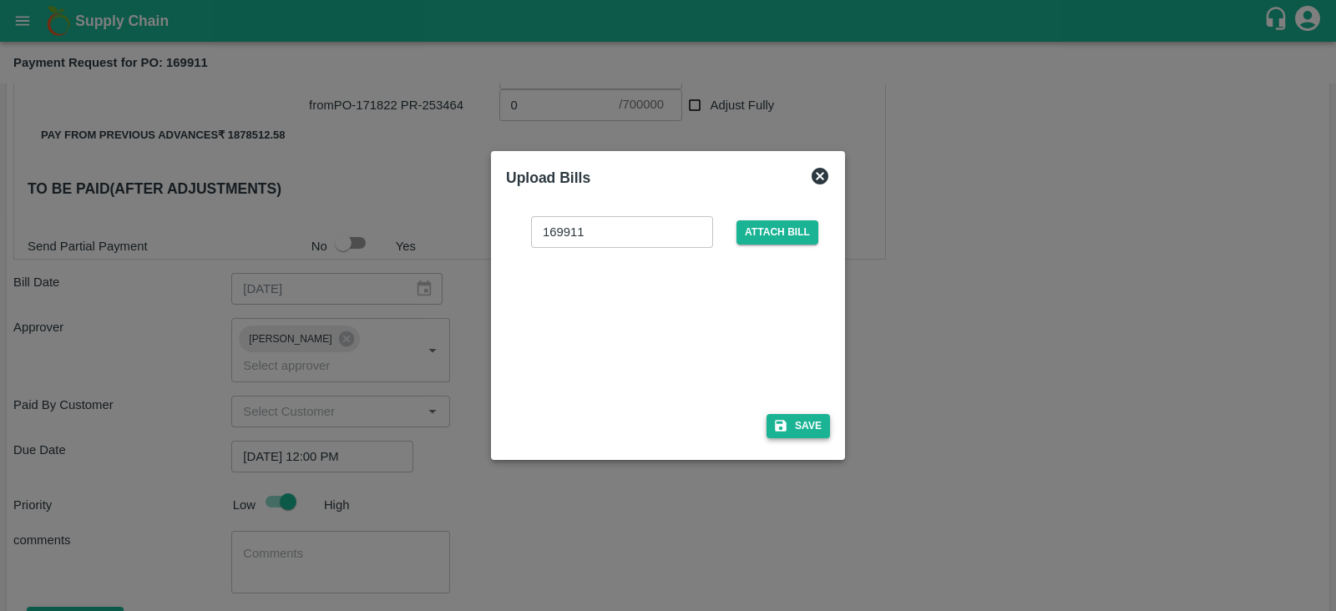
click at [804, 427] on button "Save" at bounding box center [798, 426] width 63 height 24
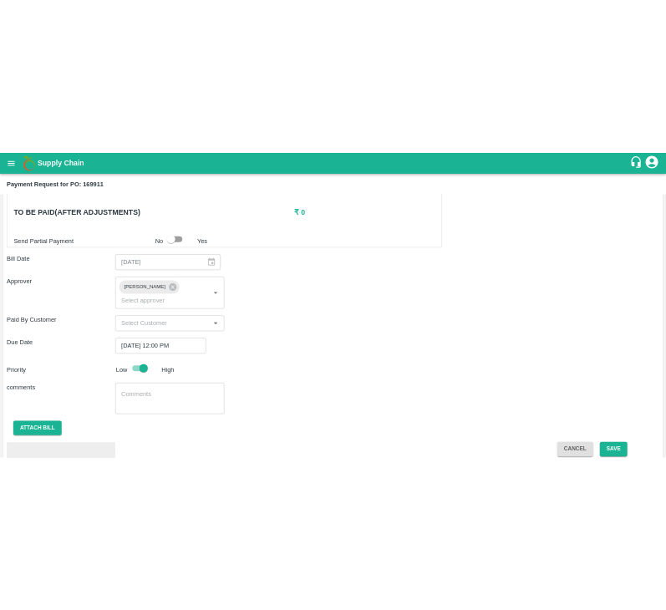
scroll to position [784, 0]
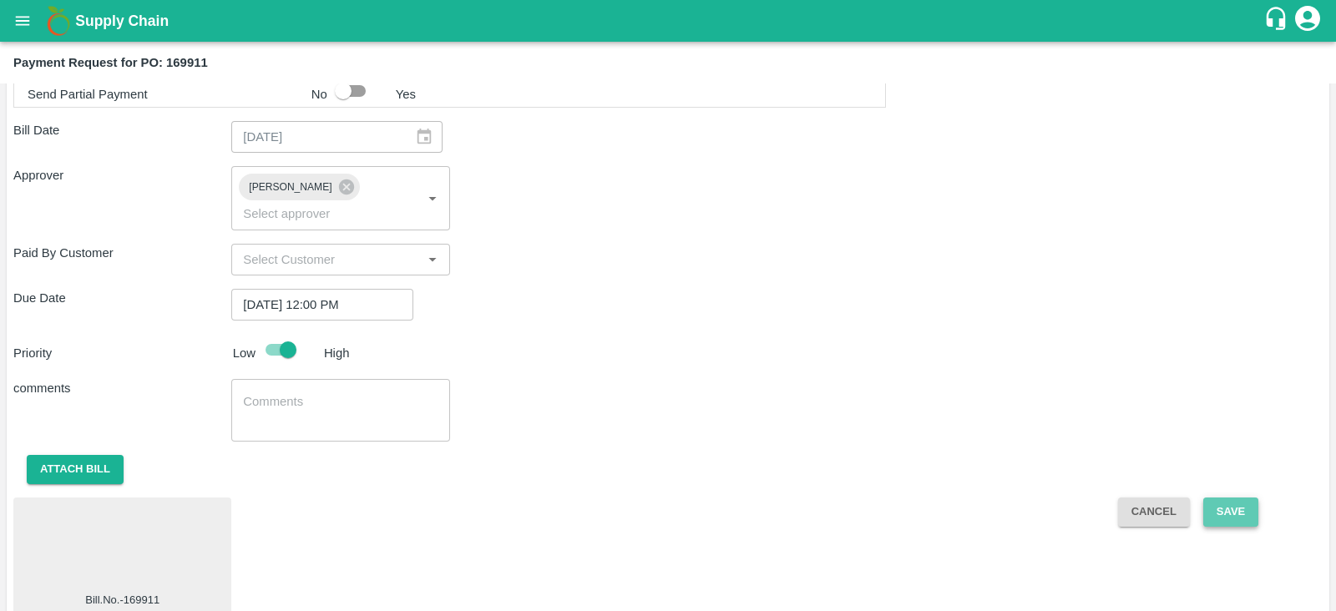
click at [1230, 501] on button "Save" at bounding box center [1231, 512] width 55 height 29
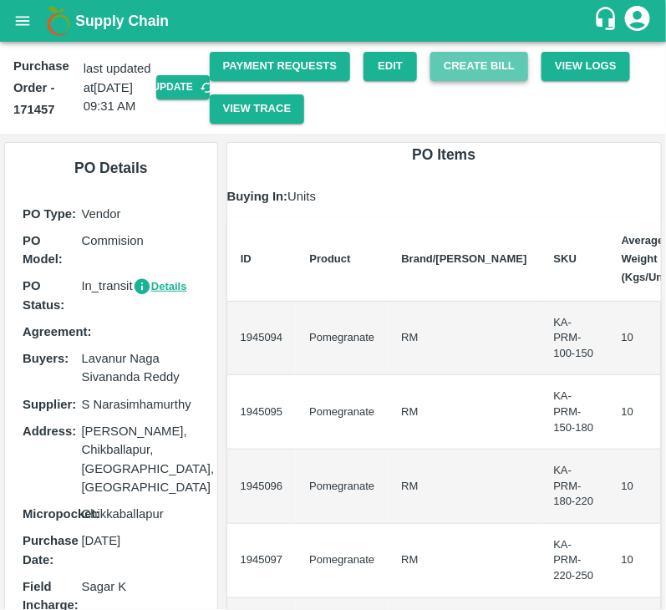
click at [459, 77] on button "Create Bill" at bounding box center [479, 66] width 98 height 29
